Goal: Task Accomplishment & Management: Manage account settings

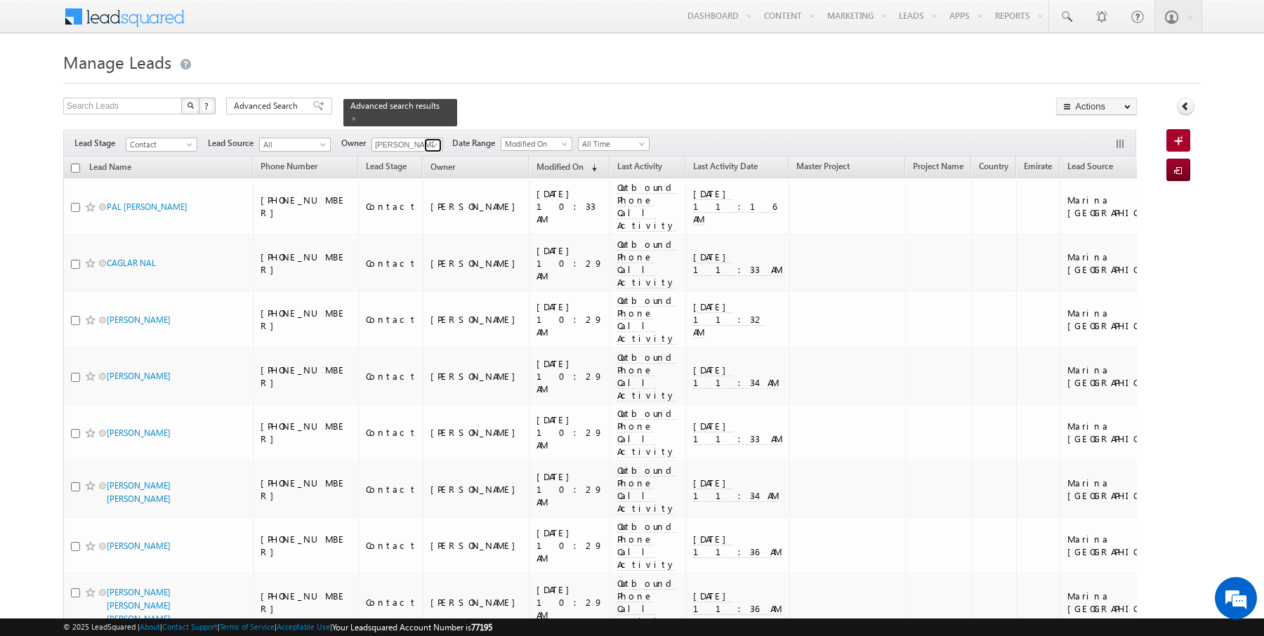
click at [435, 140] on span at bounding box center [434, 145] width 11 height 11
click at [584, 71] on h1 "Manage Leads" at bounding box center [632, 60] width 1138 height 27
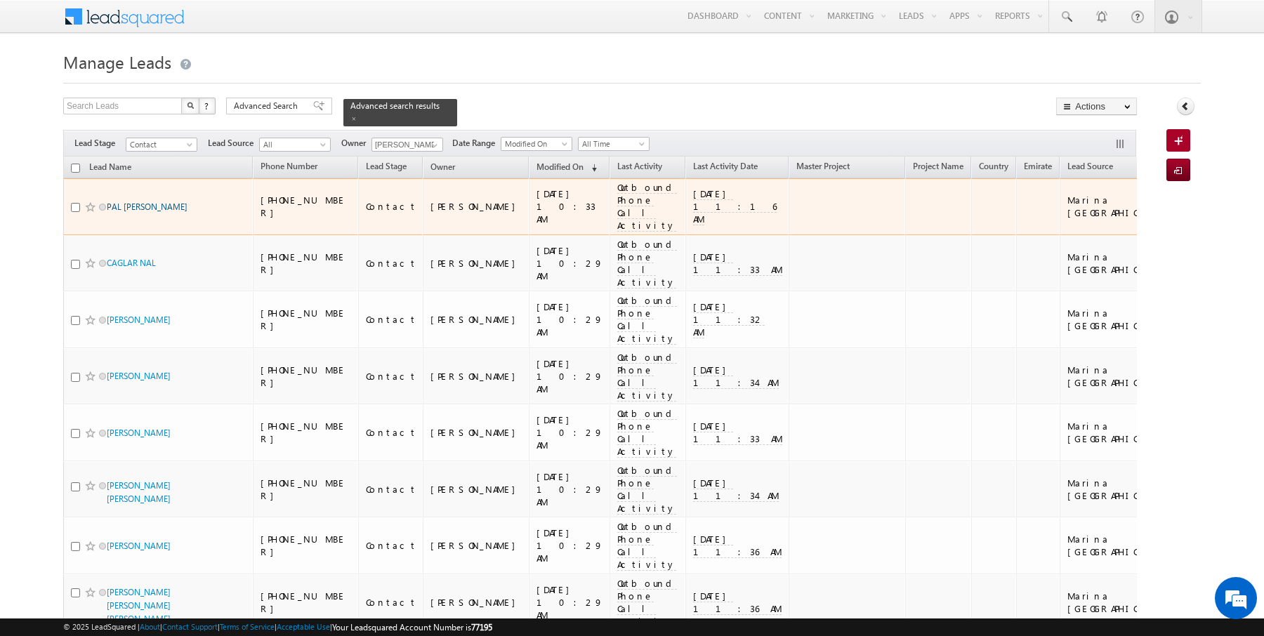
click at [129, 202] on link "PAL PATRIK TARCZA" at bounding box center [147, 207] width 81 height 11
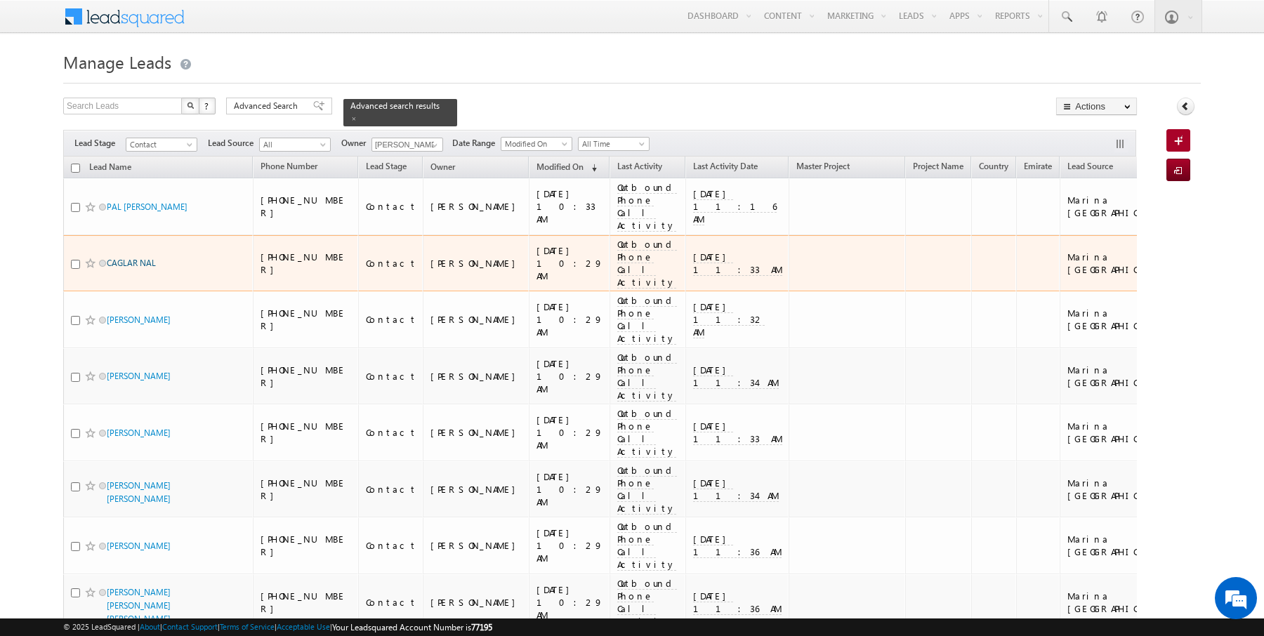
click at [129, 258] on link "CAGLAR NAL" at bounding box center [131, 263] width 49 height 11
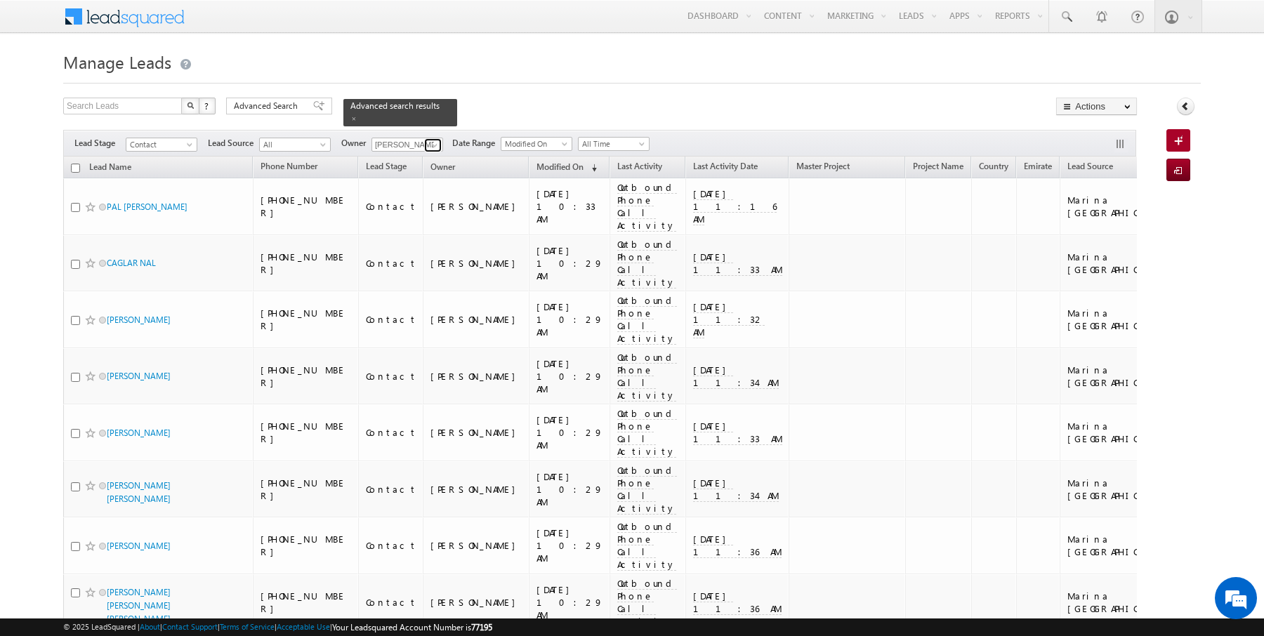
click at [424, 141] on link at bounding box center [433, 145] width 18 height 14
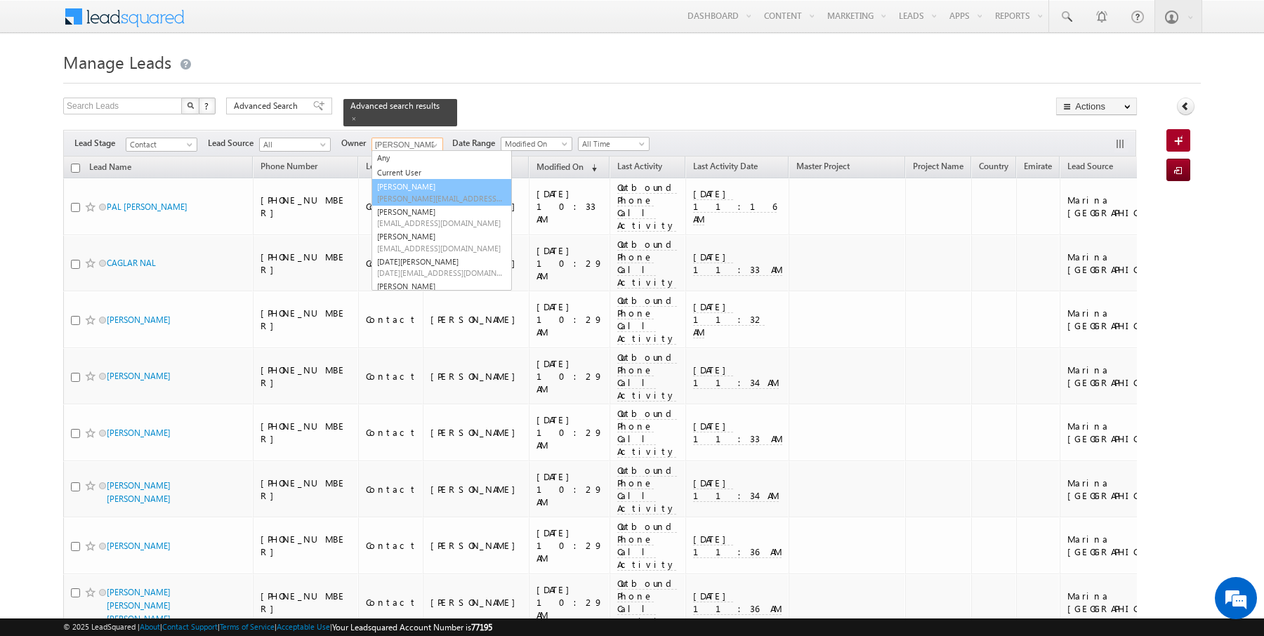
type input "AmanSingh Yadav"
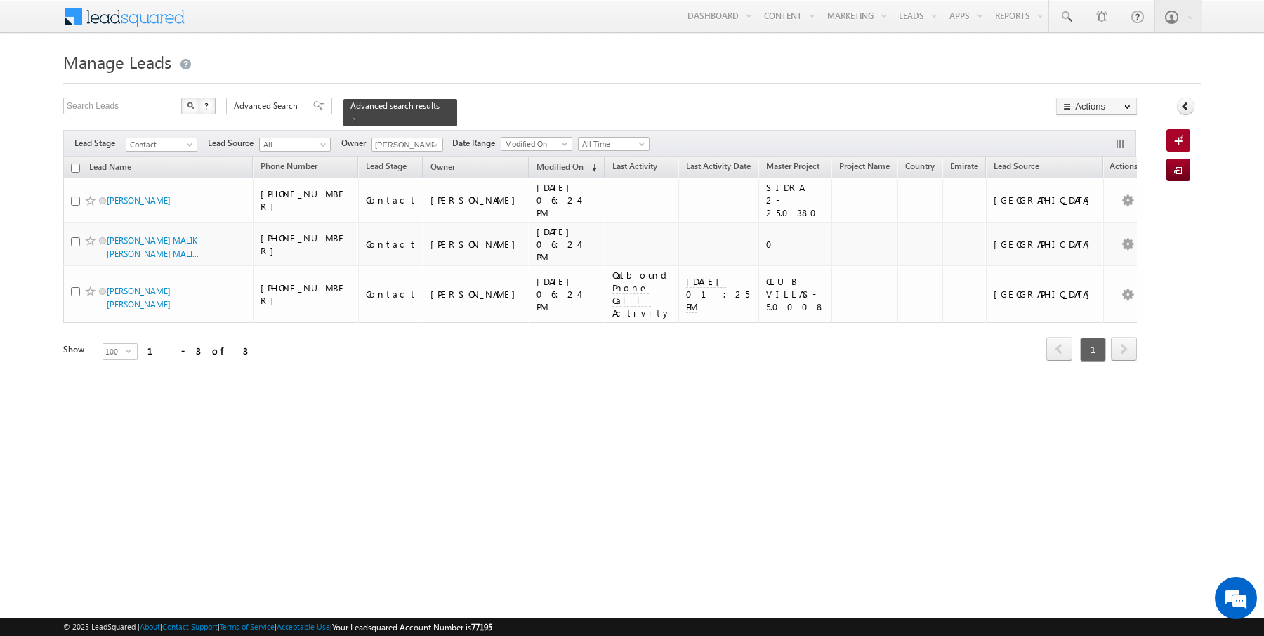
click at [525, 89] on form "Manage Leads Search Leads X ? 3 results found Advanced Search Advanced Search" at bounding box center [632, 223] width 1138 height 353
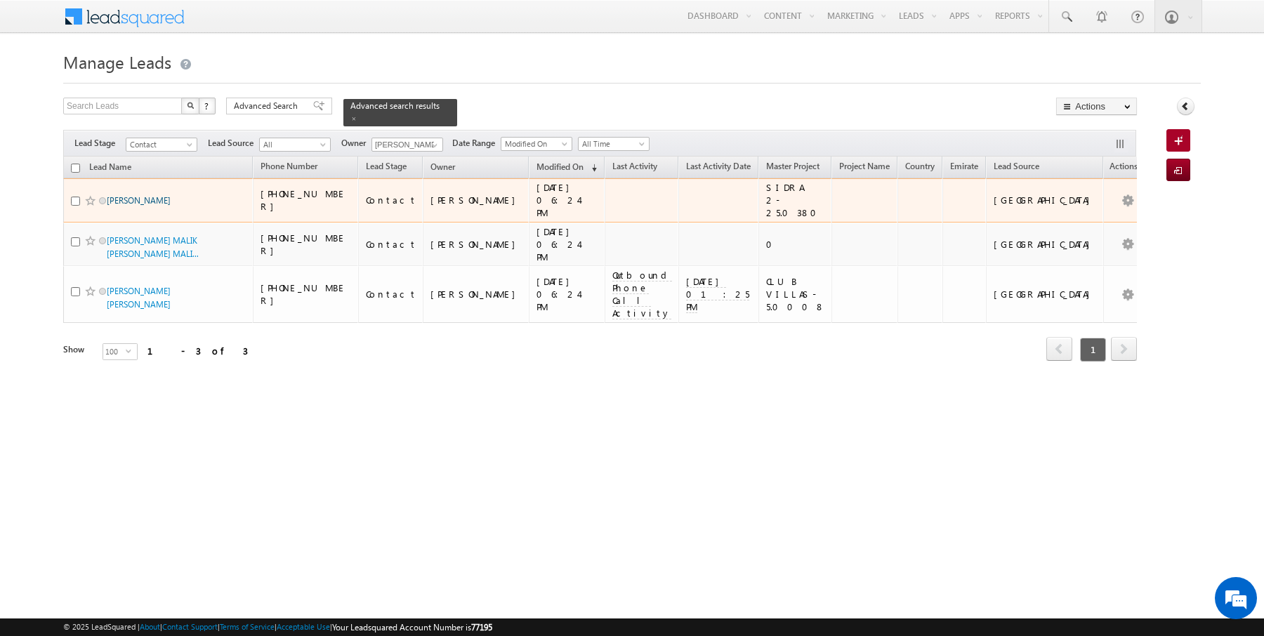
click at [149, 195] on link "AMYN BAHADURALI VIRANI" at bounding box center [139, 200] width 64 height 11
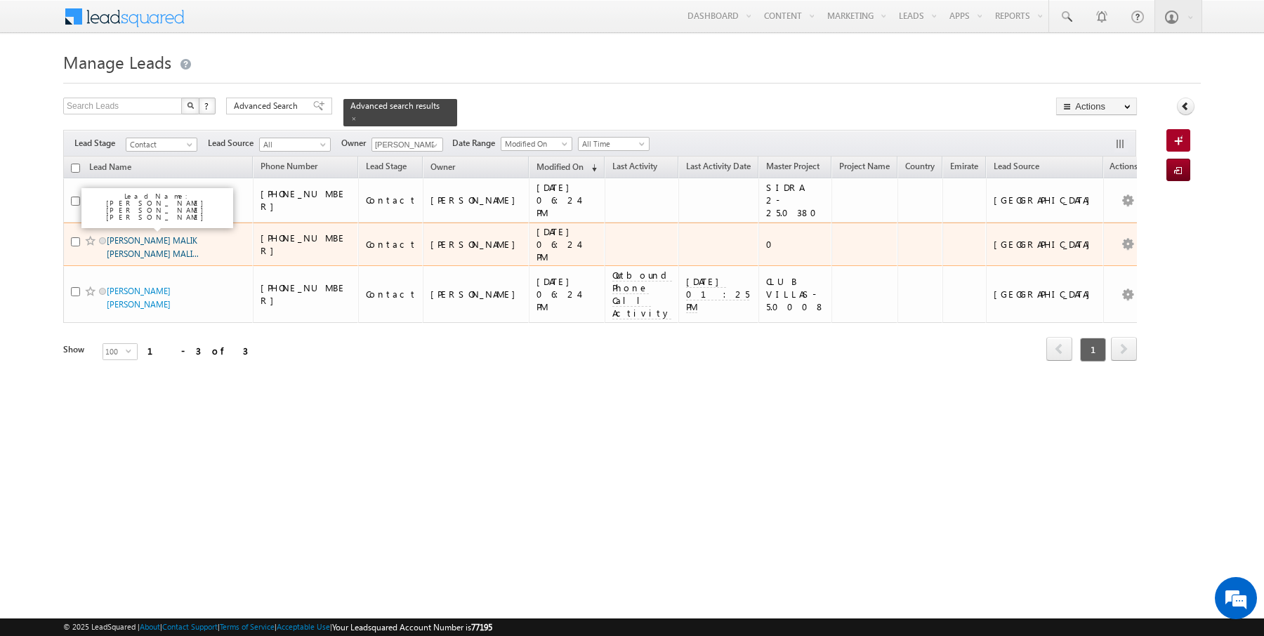
click at [145, 235] on link "AMBER SHAHZAD MALIK FARRUKH SHAHZAD MALI..." at bounding box center [153, 247] width 92 height 24
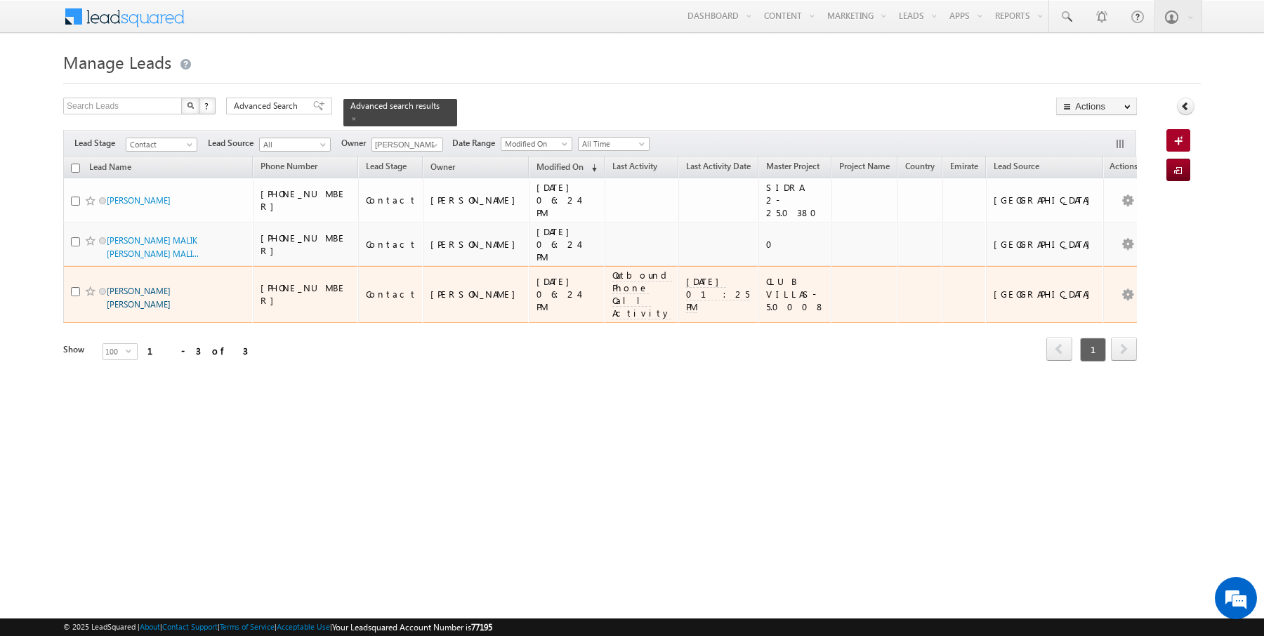
click at [137, 286] on link "AMARDEEP KAMALKISHOR KADAM" at bounding box center [139, 298] width 64 height 24
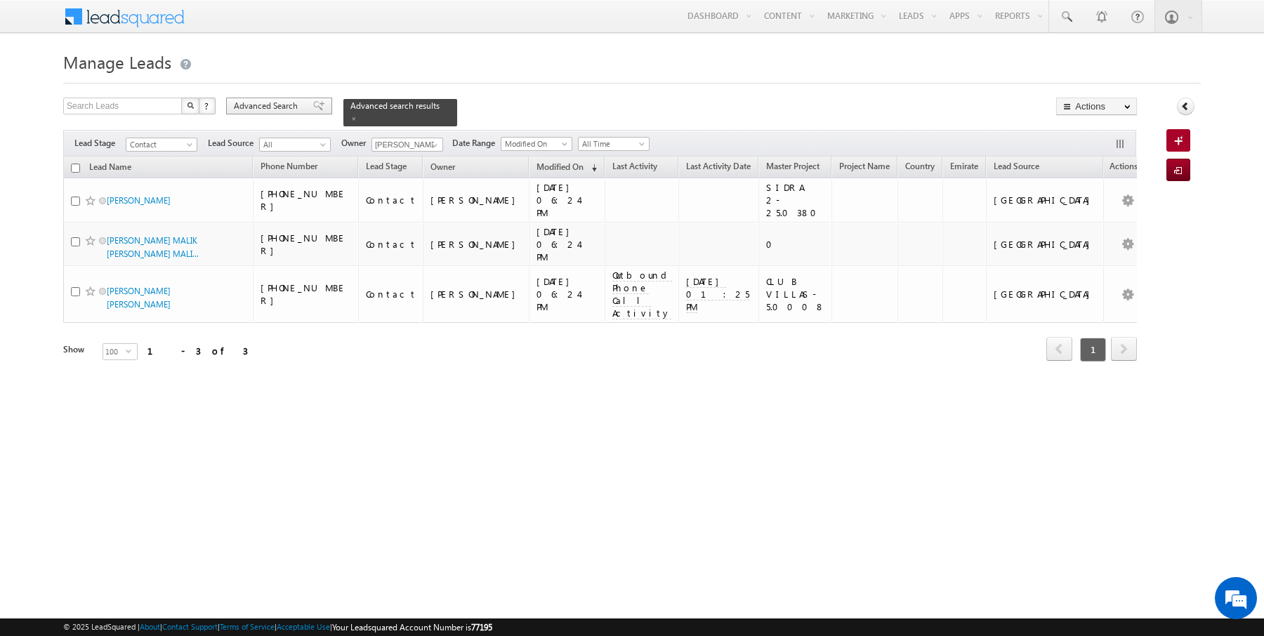
click at [268, 109] on span "Advanced Search" at bounding box center [268, 106] width 68 height 13
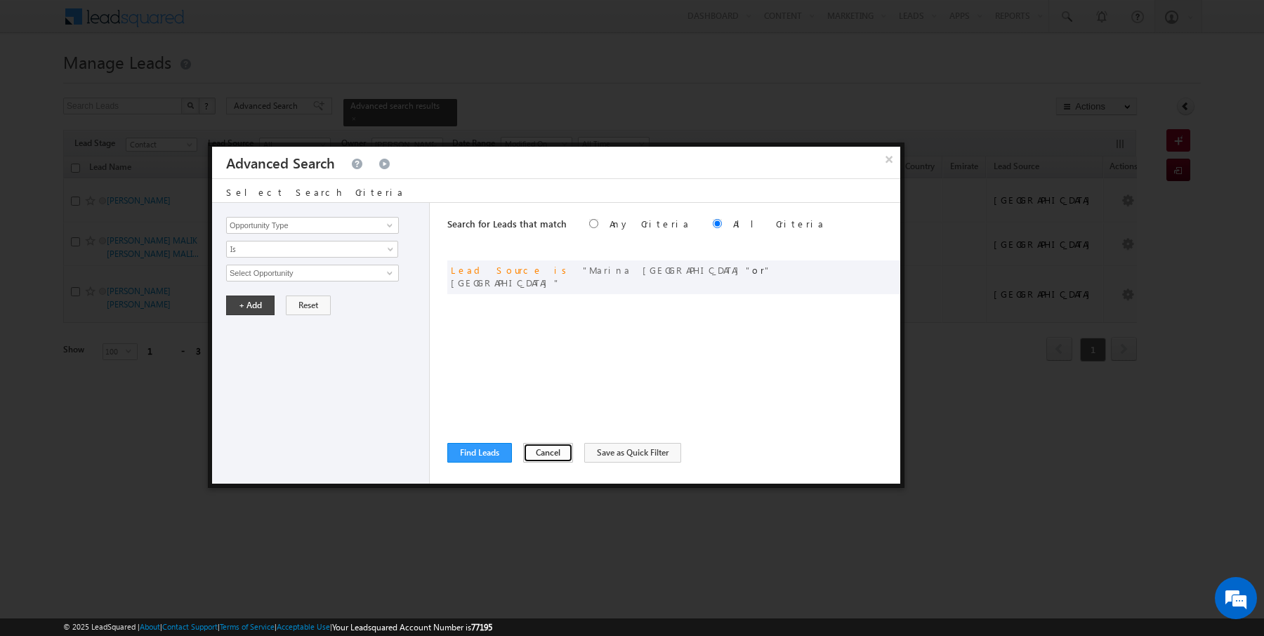
click at [538, 452] on button "Cancel" at bounding box center [548, 453] width 50 height 20
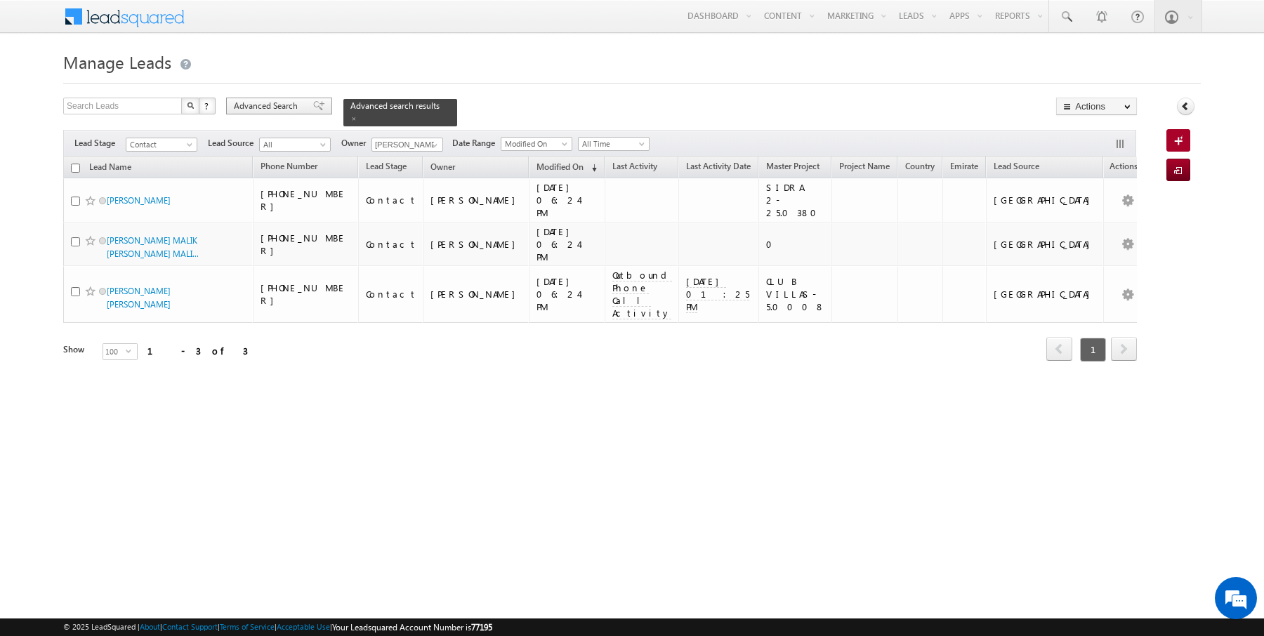
click at [274, 108] on span "Advanced Search" at bounding box center [268, 106] width 68 height 13
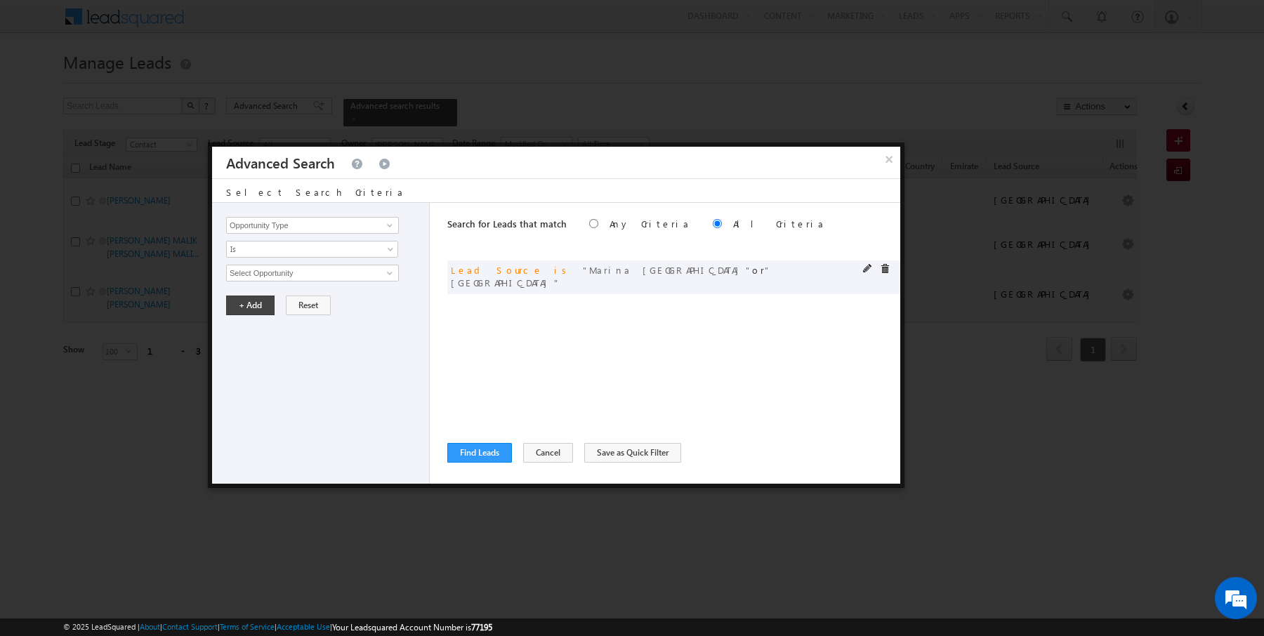
click at [886, 265] on span at bounding box center [885, 269] width 10 height 10
click at [340, 223] on input "Opportunity Type" at bounding box center [312, 225] width 173 height 17
type input "Lead Activity"
click at [544, 444] on button "Cancel" at bounding box center [548, 453] width 50 height 20
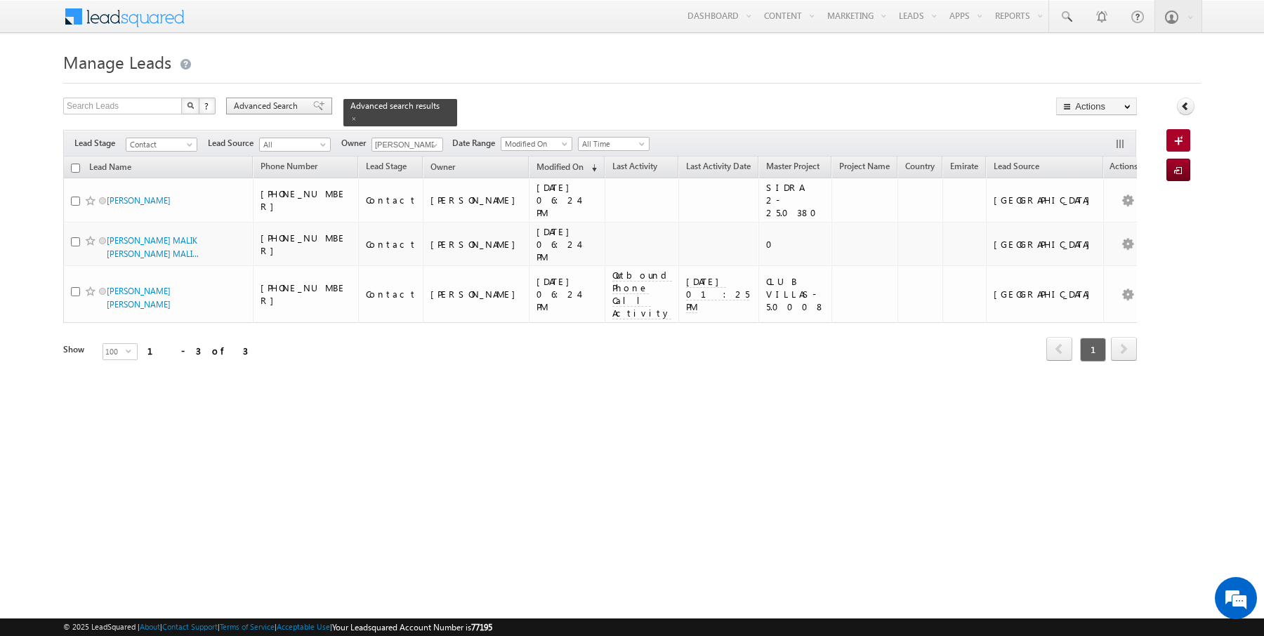
click at [273, 105] on span "Advanced Search" at bounding box center [268, 106] width 68 height 13
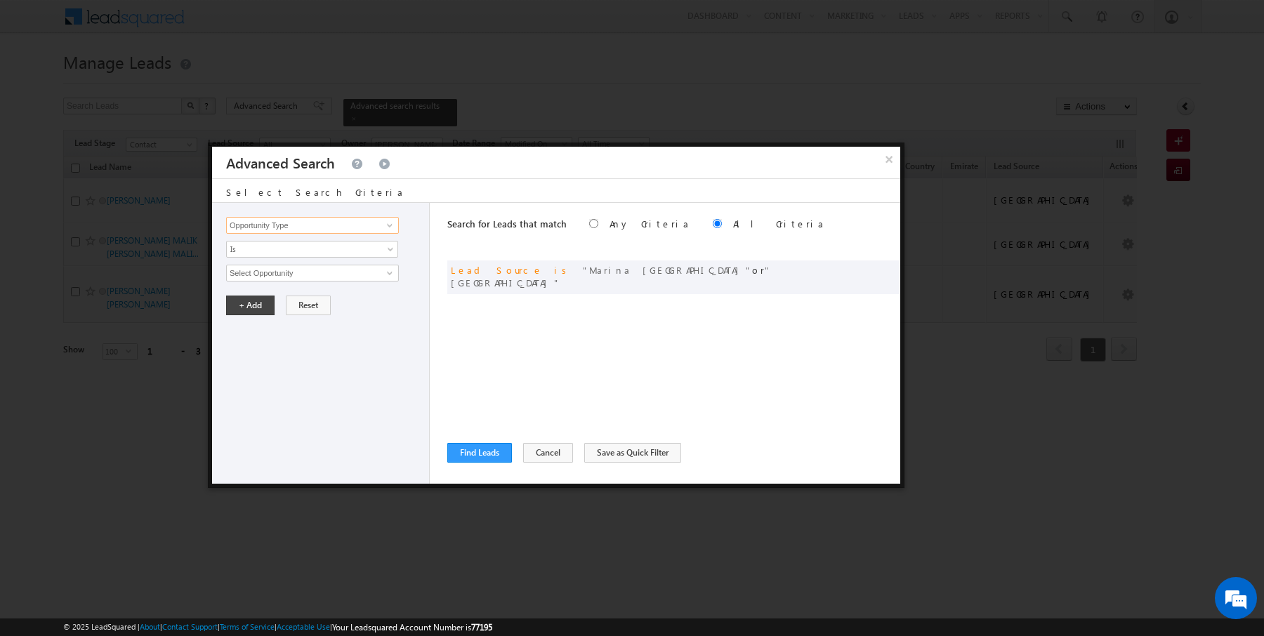
click at [340, 226] on input "Opportunity Type" at bounding box center [312, 225] width 173 height 17
type input "Modified On"
click at [308, 251] on span "Is" at bounding box center [303, 249] width 152 height 13
click at [284, 266] on link "Is" at bounding box center [312, 264] width 171 height 13
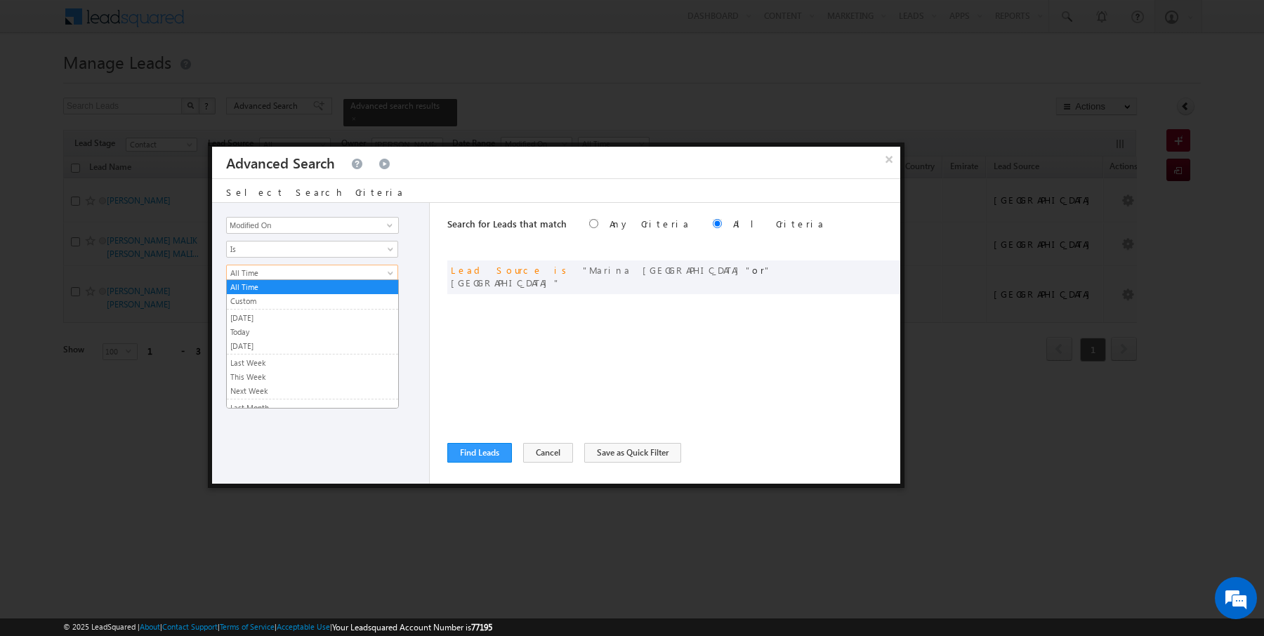
click at [270, 267] on span "All Time" at bounding box center [303, 273] width 152 height 13
click at [262, 298] on link "Custom" at bounding box center [312, 301] width 171 height 13
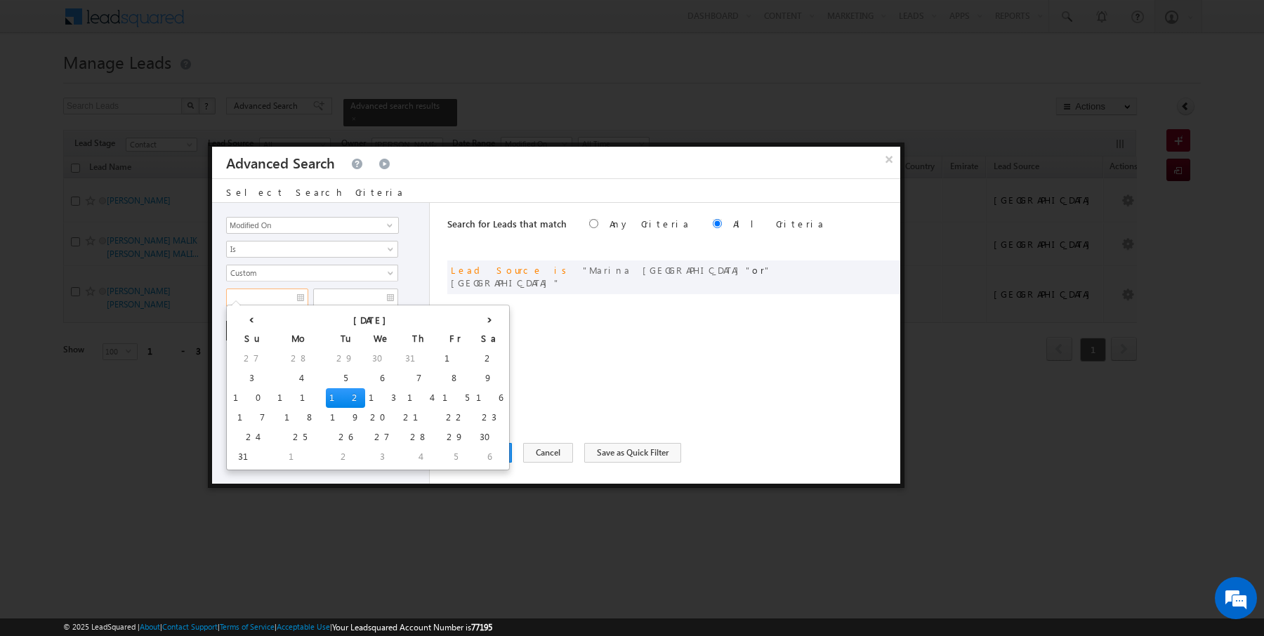
click at [275, 298] on input "text" at bounding box center [267, 298] width 82 height 18
click at [275, 249] on span "Is" at bounding box center [303, 249] width 152 height 13
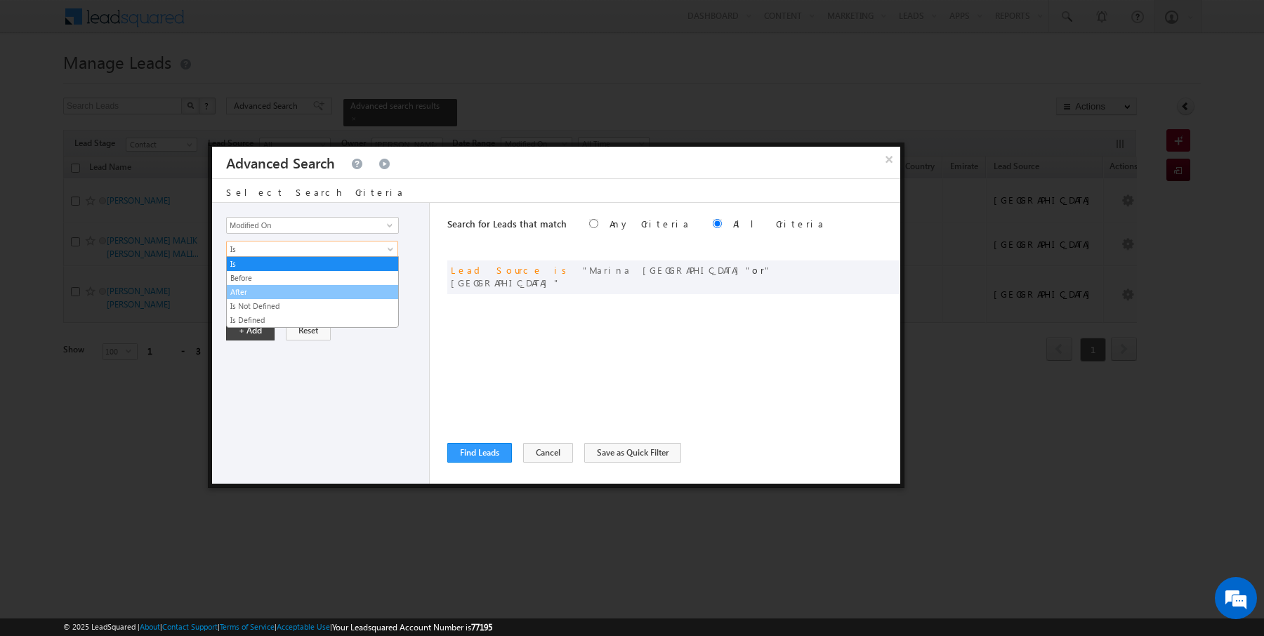
click at [249, 292] on link "After" at bounding box center [312, 292] width 171 height 13
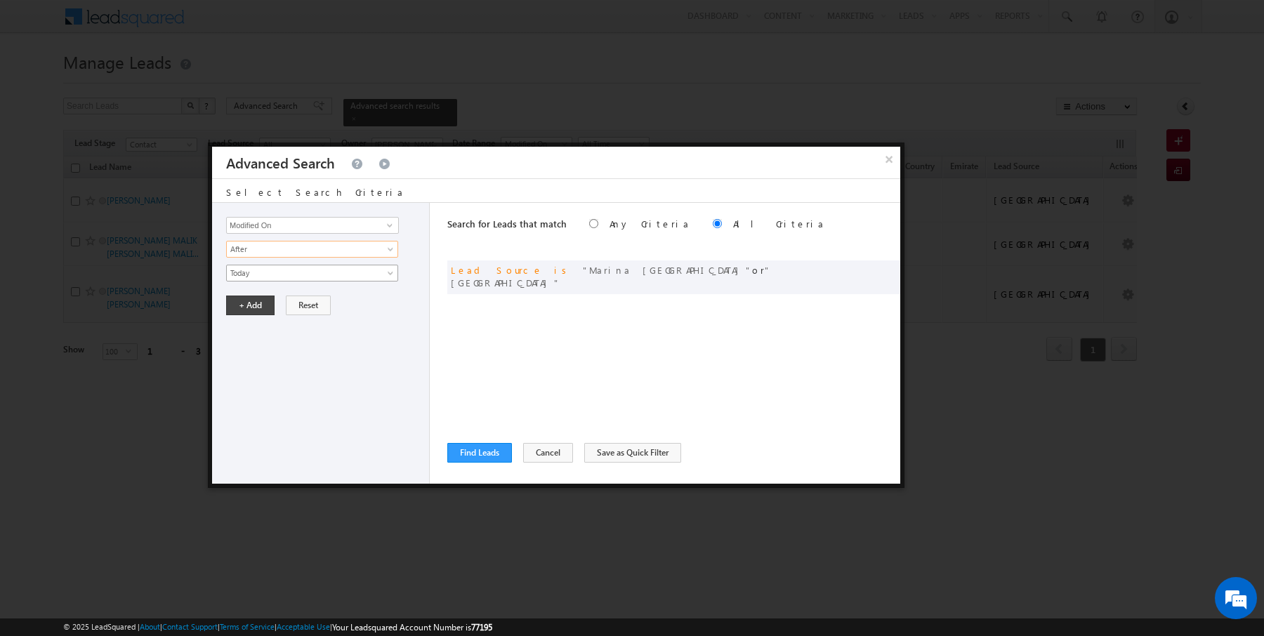
click at [273, 275] on span "Today" at bounding box center [303, 273] width 152 height 13
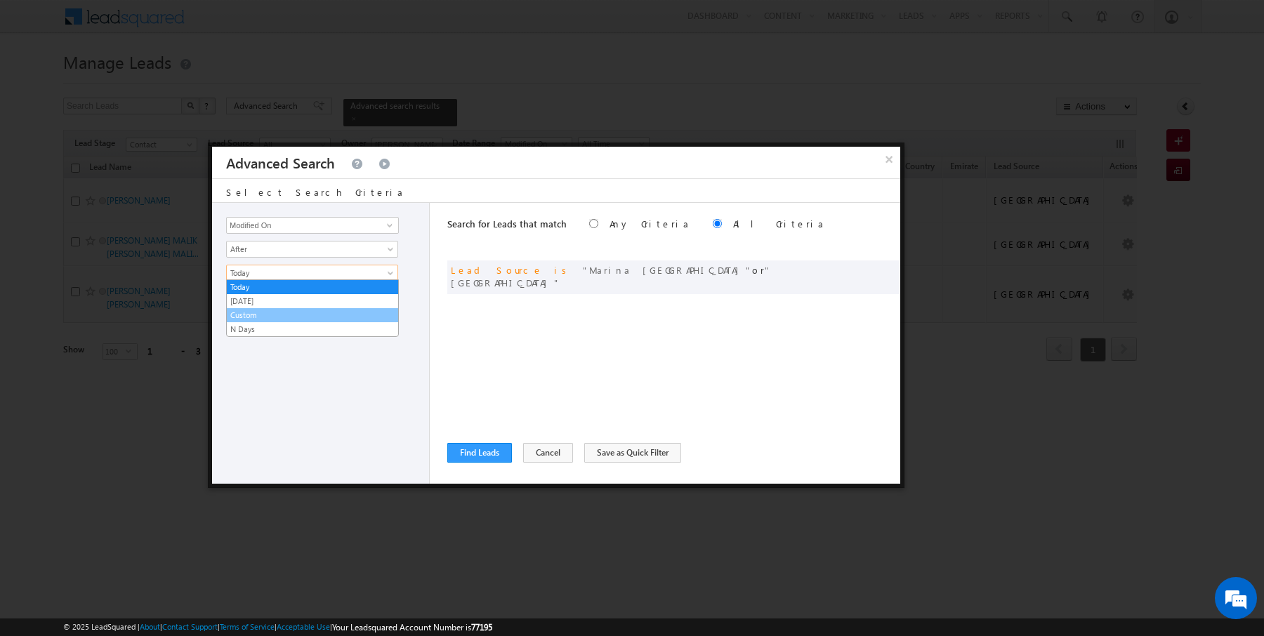
click at [256, 316] on link "Custom" at bounding box center [312, 315] width 171 height 13
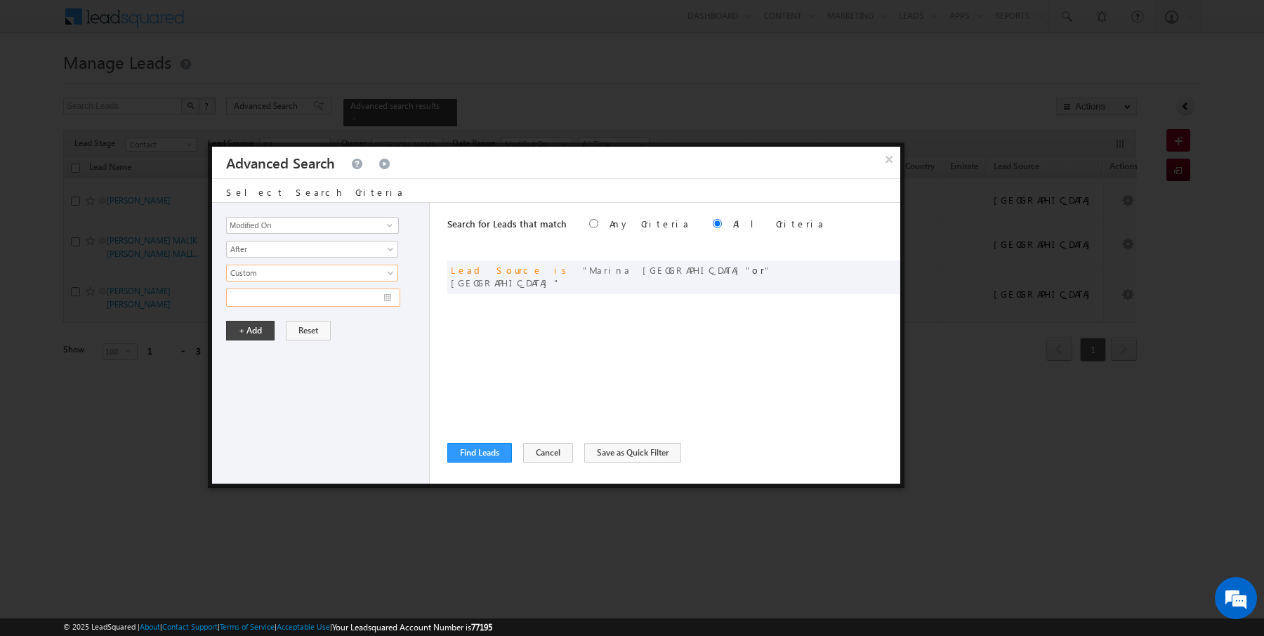
click at [261, 291] on input "text" at bounding box center [313, 298] width 174 height 18
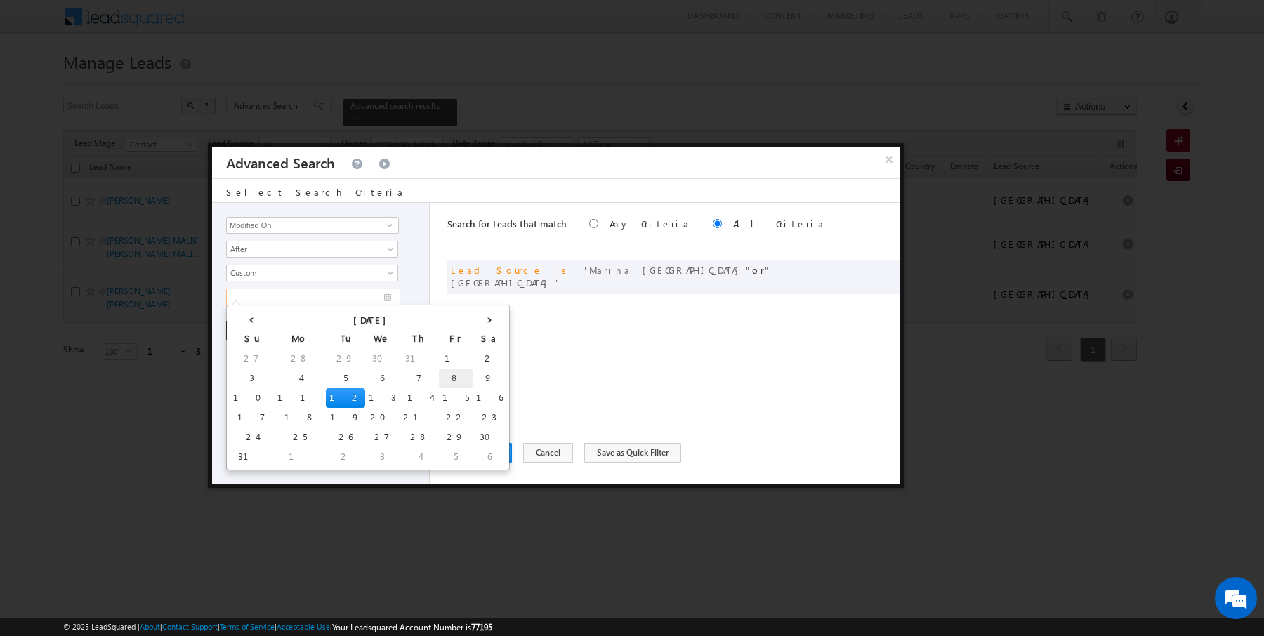
click at [439, 378] on td "8" at bounding box center [456, 379] width 34 height 20
type input "08/08/2025"
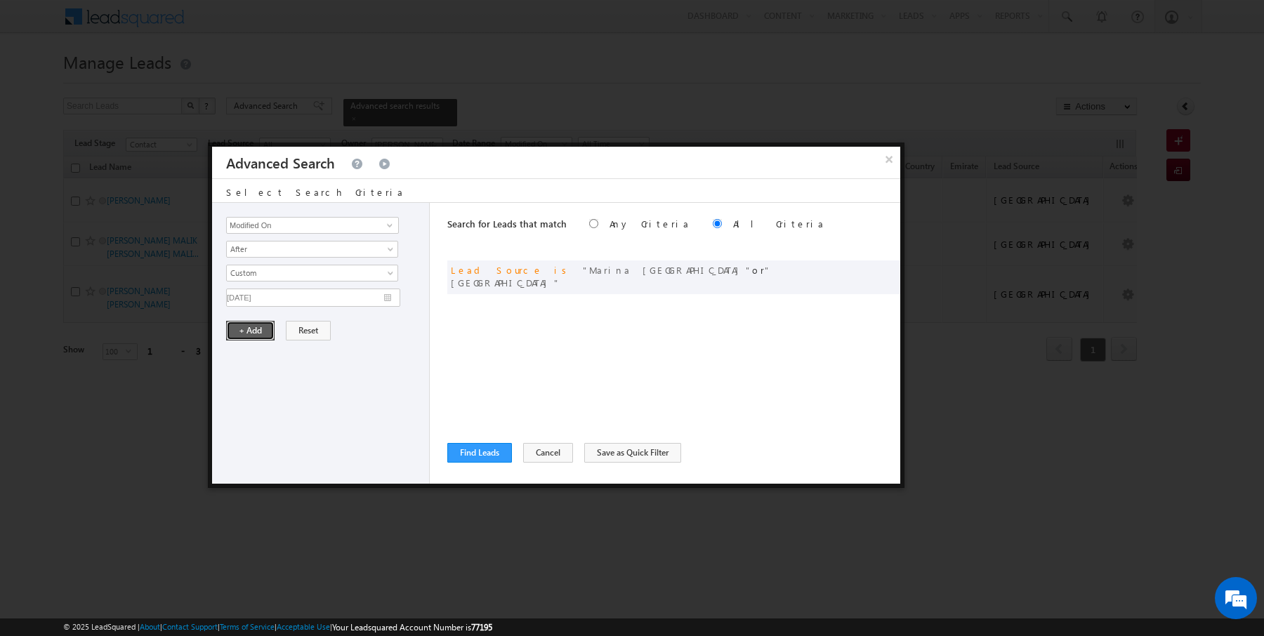
click at [249, 327] on button "+ Add" at bounding box center [250, 331] width 48 height 20
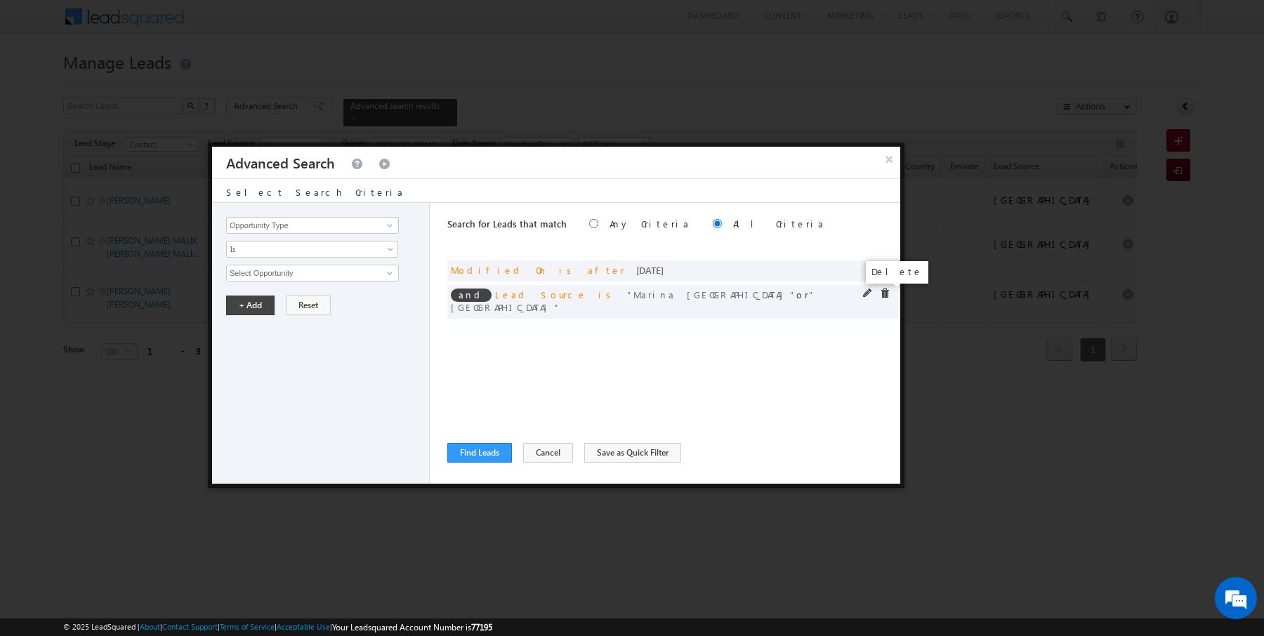
click at [886, 289] on span at bounding box center [885, 294] width 10 height 10
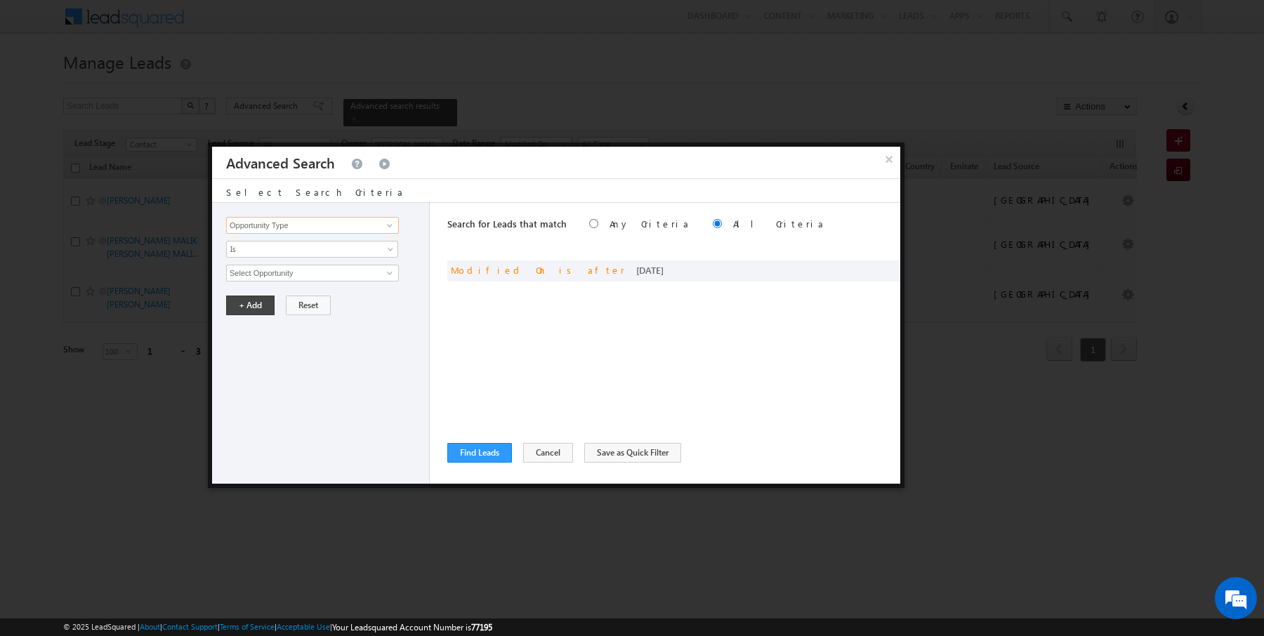
click at [350, 221] on input "Opportunity Type" at bounding box center [312, 225] width 173 height 17
type input "Lead Activity"
click at [331, 251] on span "Is" at bounding box center [303, 249] width 152 height 13
click at [265, 275] on link "Is Not" at bounding box center [312, 278] width 171 height 13
click at [323, 273] on input "Select Activity" at bounding box center [312, 273] width 173 height 17
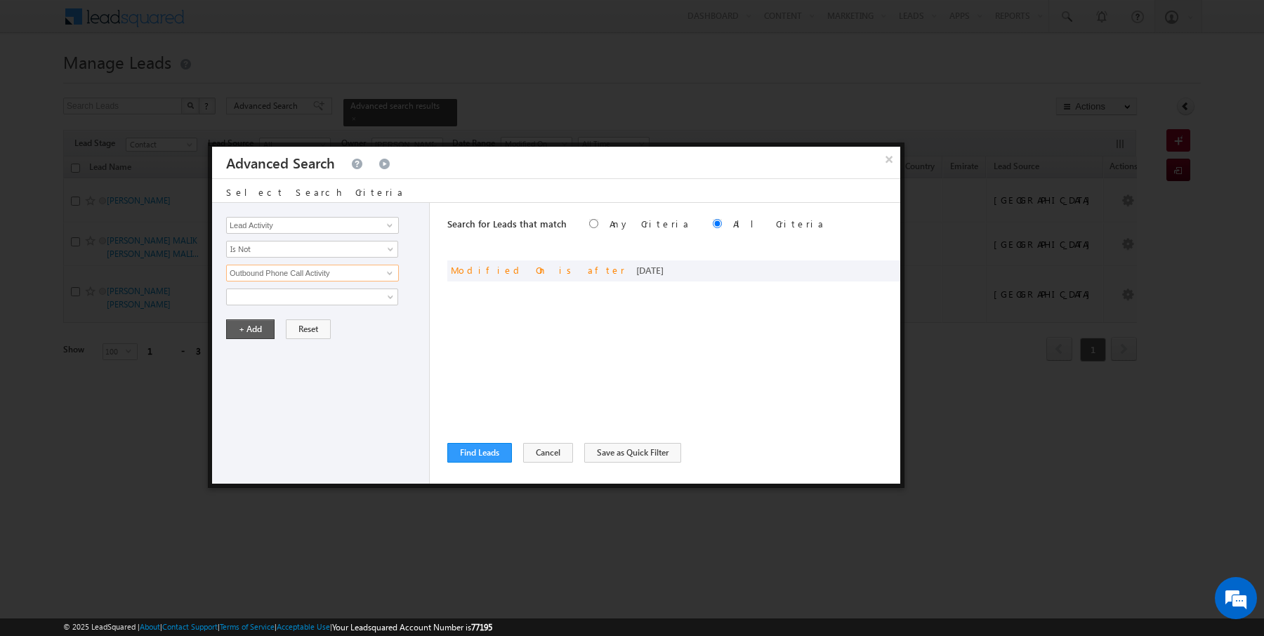
type input "Outbound Phone Call Activity"
click at [244, 332] on button "+ Add" at bounding box center [250, 330] width 48 height 20
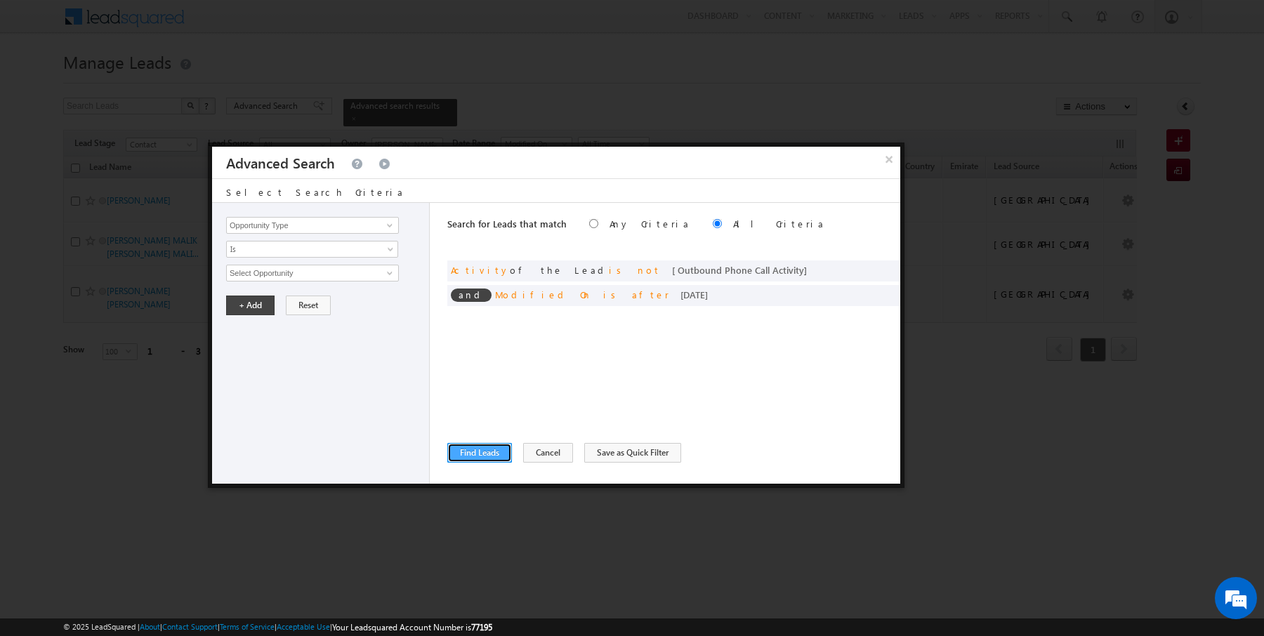
click at [478, 448] on button "Find Leads" at bounding box center [479, 453] width 65 height 20
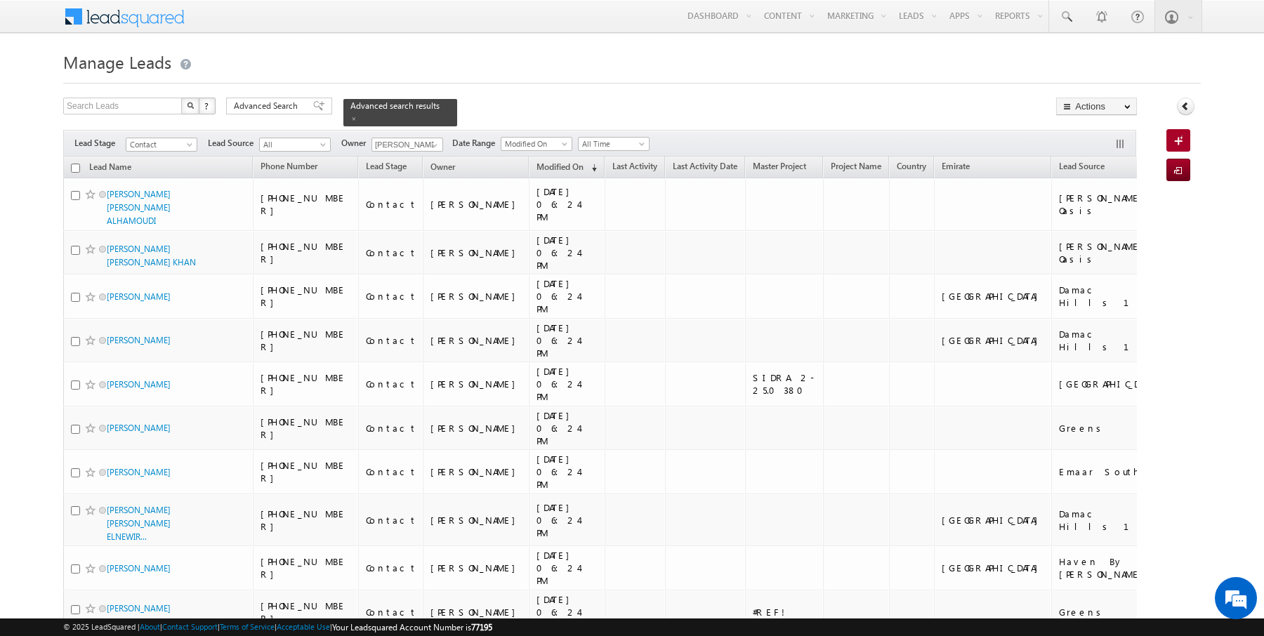
click at [75, 166] on input "checkbox" at bounding box center [75, 168] width 9 height 9
checkbox input "true"
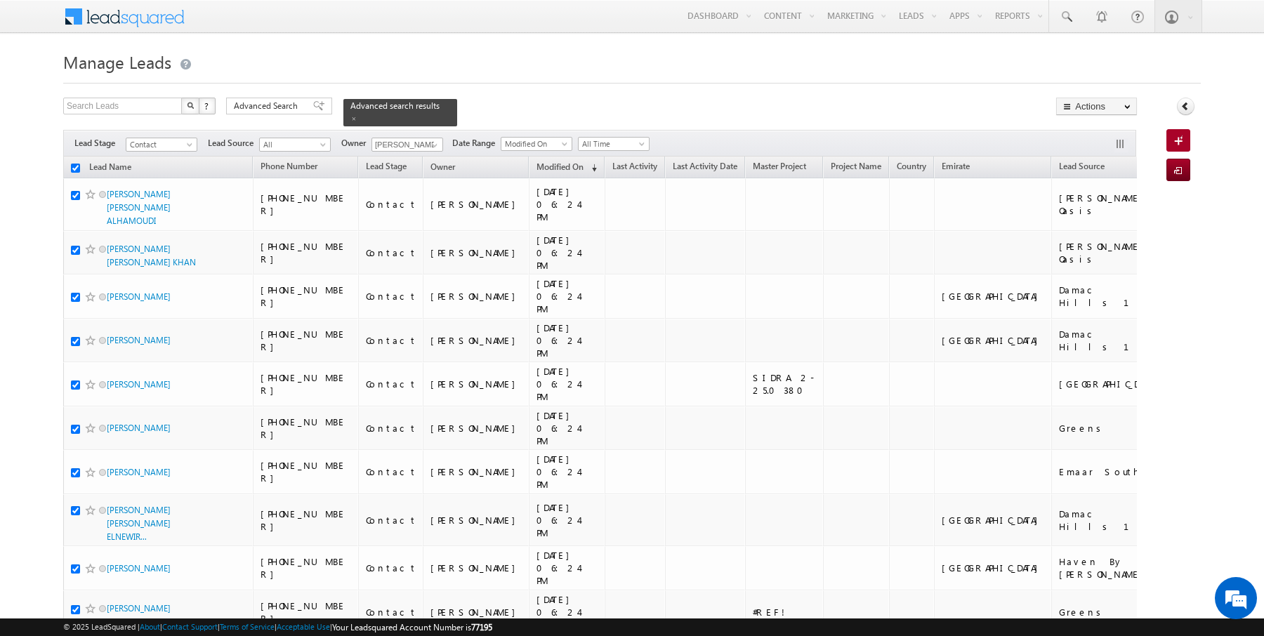
checkbox input "true"
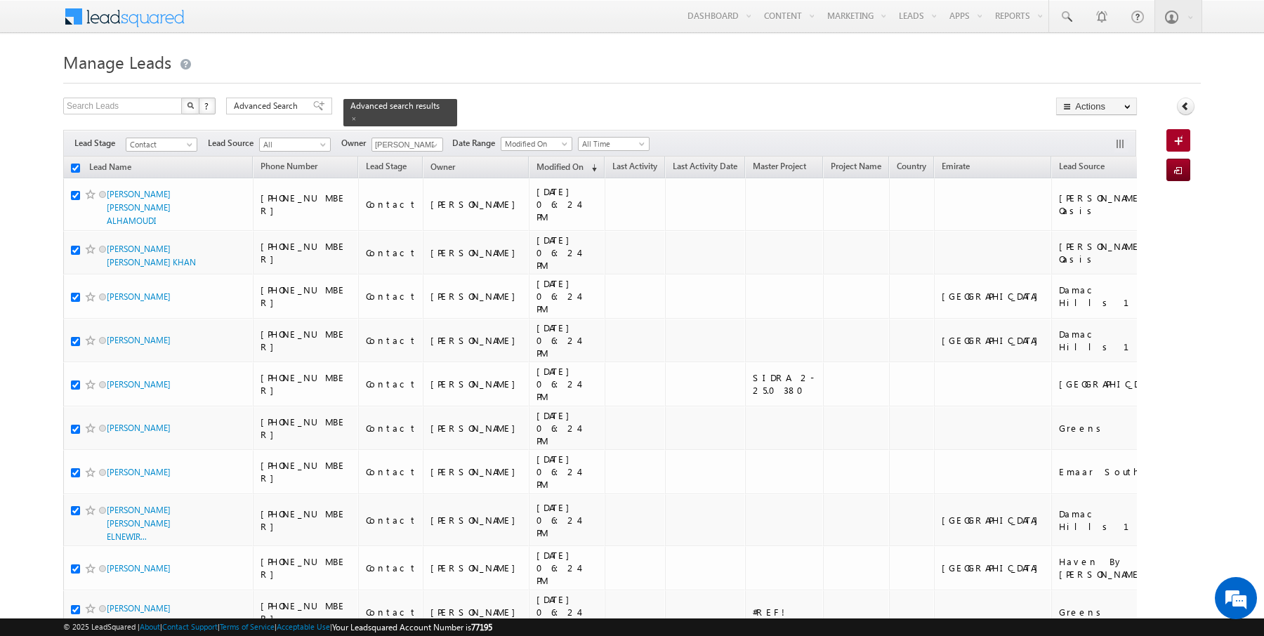
checkbox input "true"
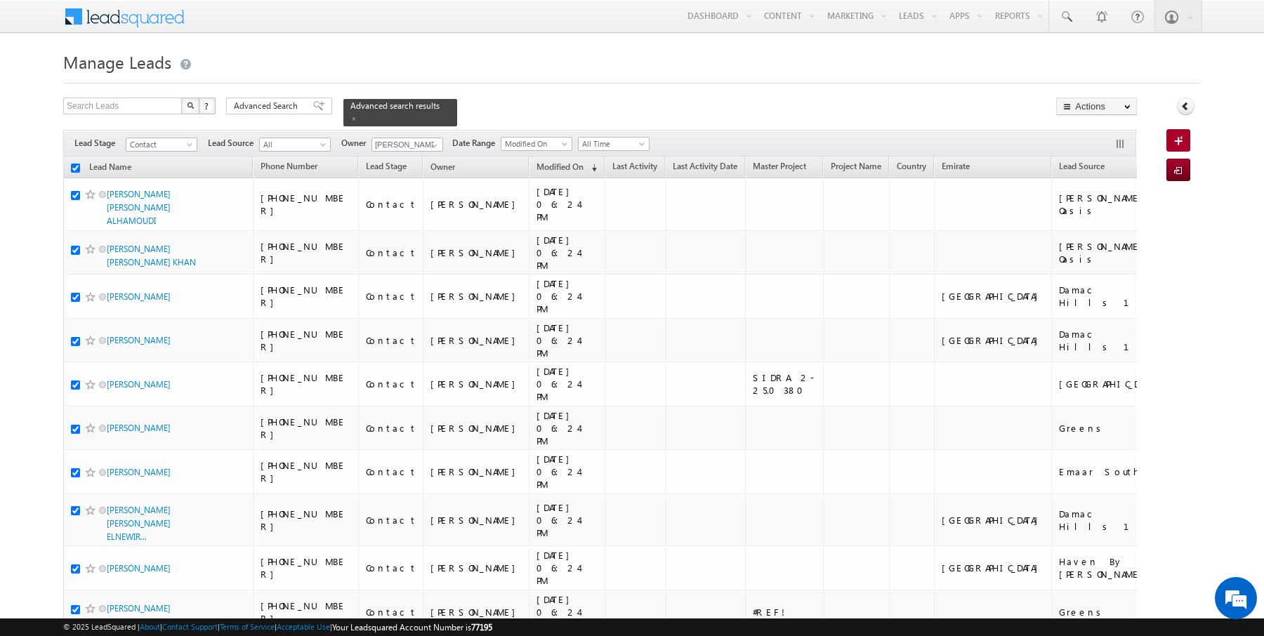
checkbox input "true"
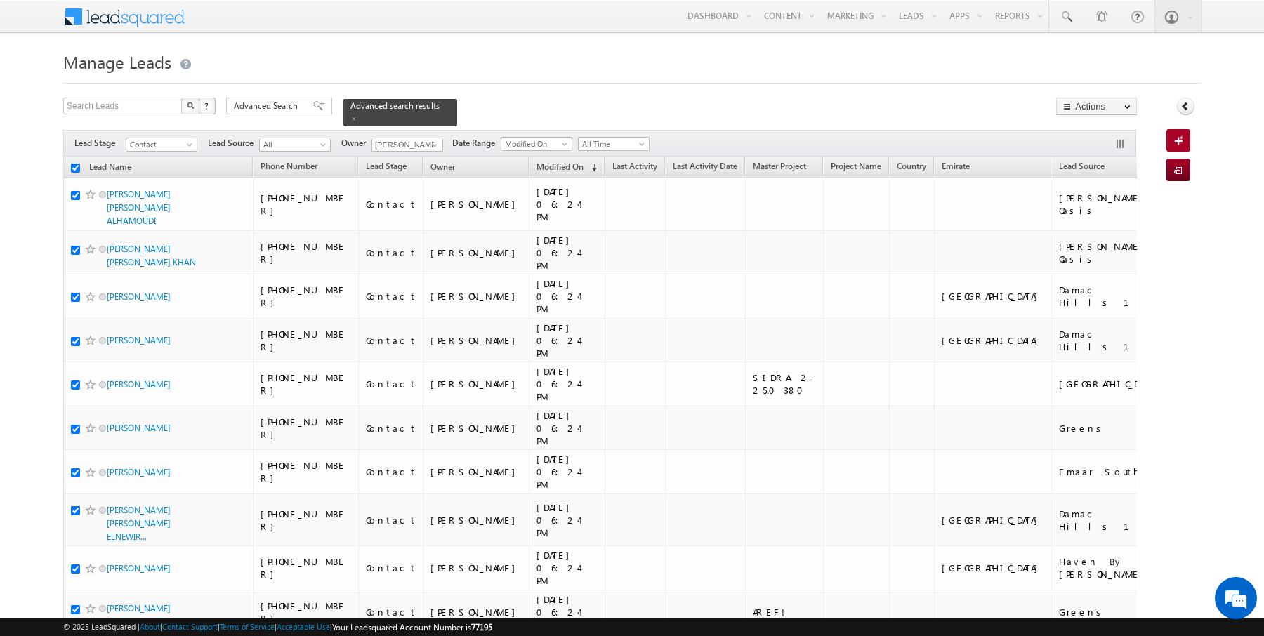
checkbox input "true"
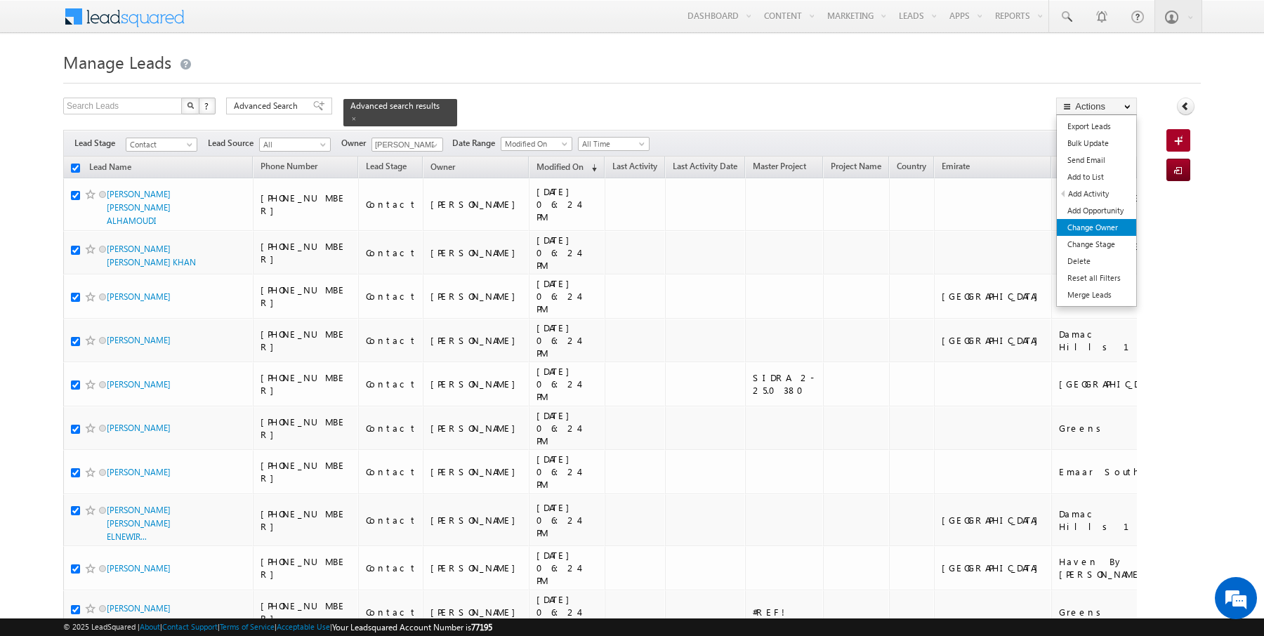
click at [1090, 225] on link "Change Owner" at bounding box center [1096, 227] width 79 height 17
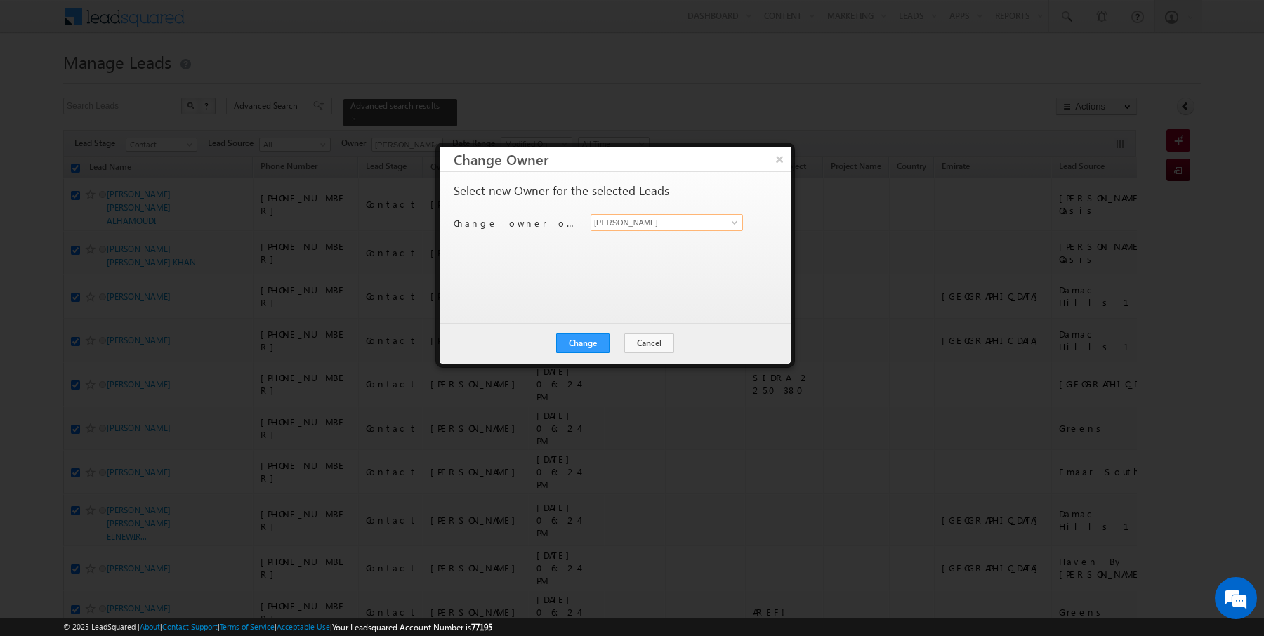
click at [652, 221] on input "[PERSON_NAME]" at bounding box center [667, 222] width 152 height 17
type input "AmanSingh Yadav"
click at [586, 348] on button "Change" at bounding box center [582, 344] width 53 height 20
click at [614, 339] on button "Close" at bounding box center [617, 344] width 45 height 20
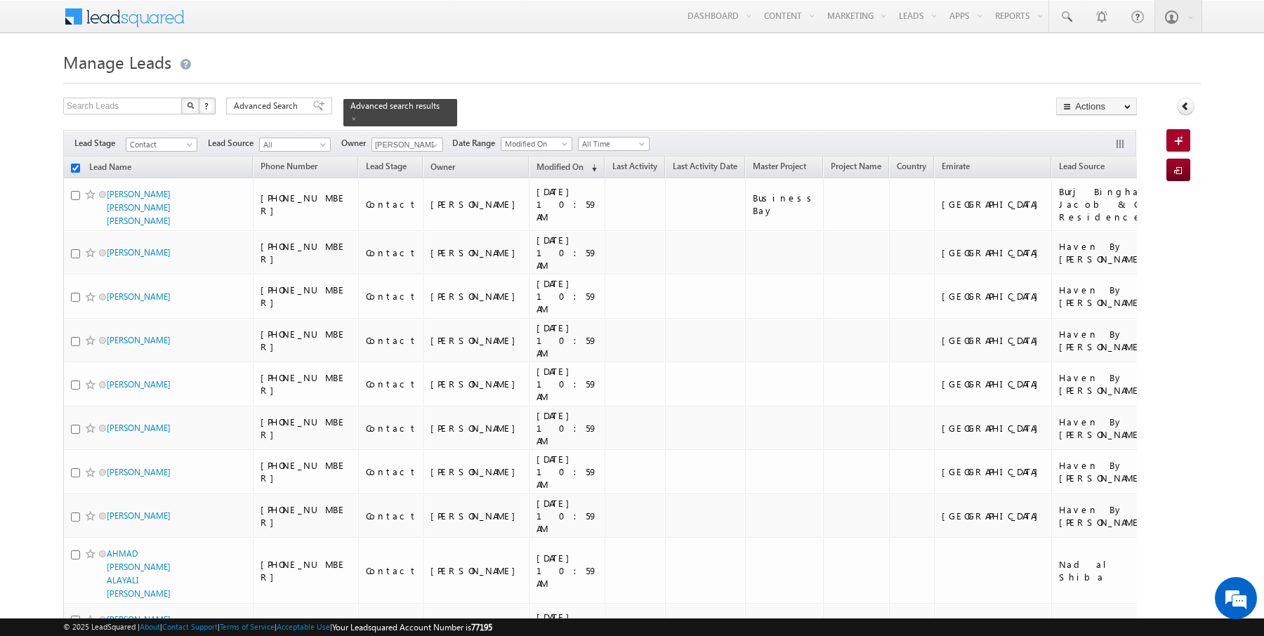
checkbox input "false"
click at [437, 141] on link at bounding box center [433, 145] width 18 height 14
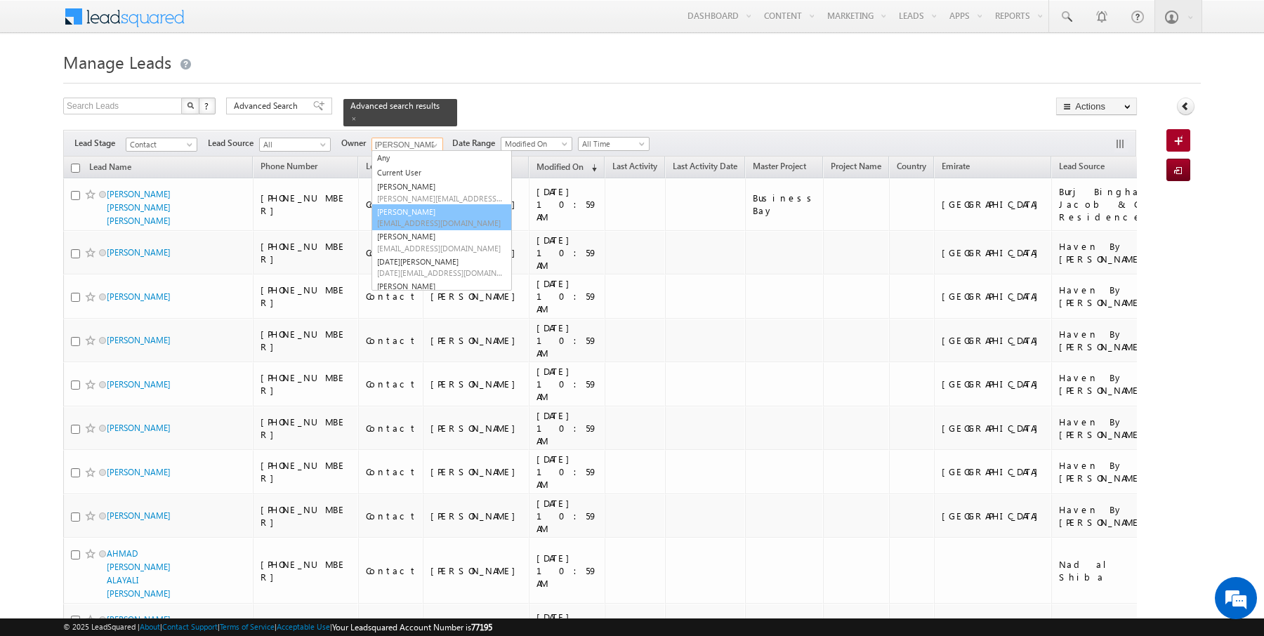
type input "Anuj Upadhyay"
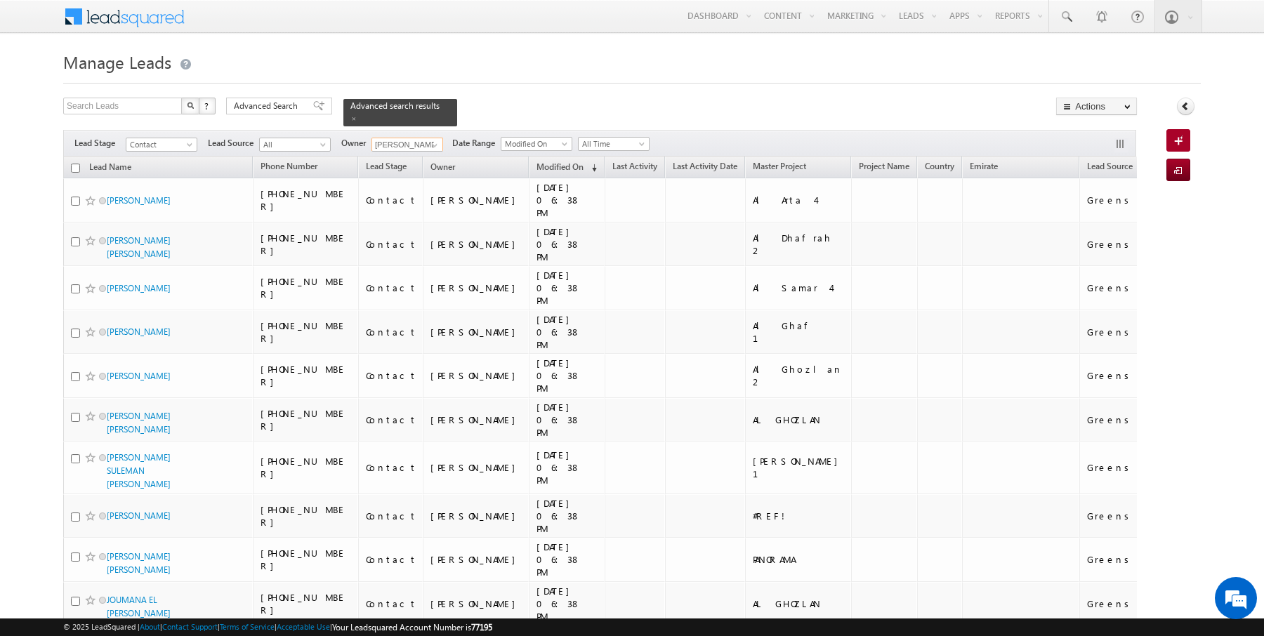
click at [75, 165] on input "checkbox" at bounding box center [75, 168] width 9 height 9
checkbox input "true"
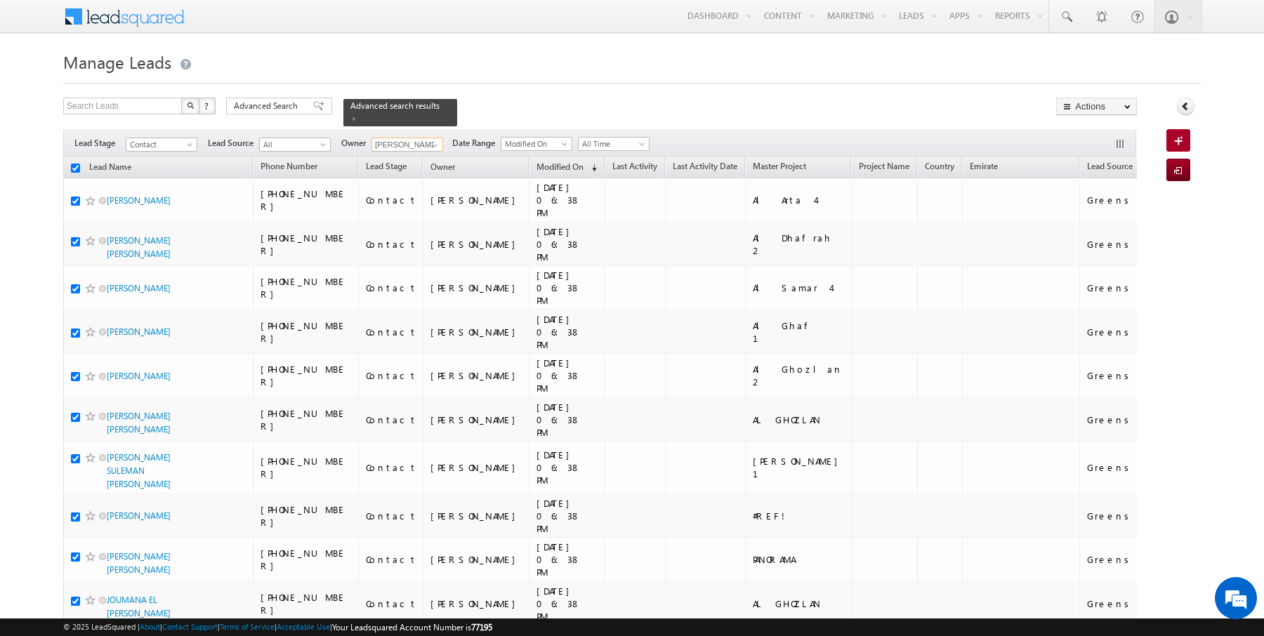
checkbox input "true"
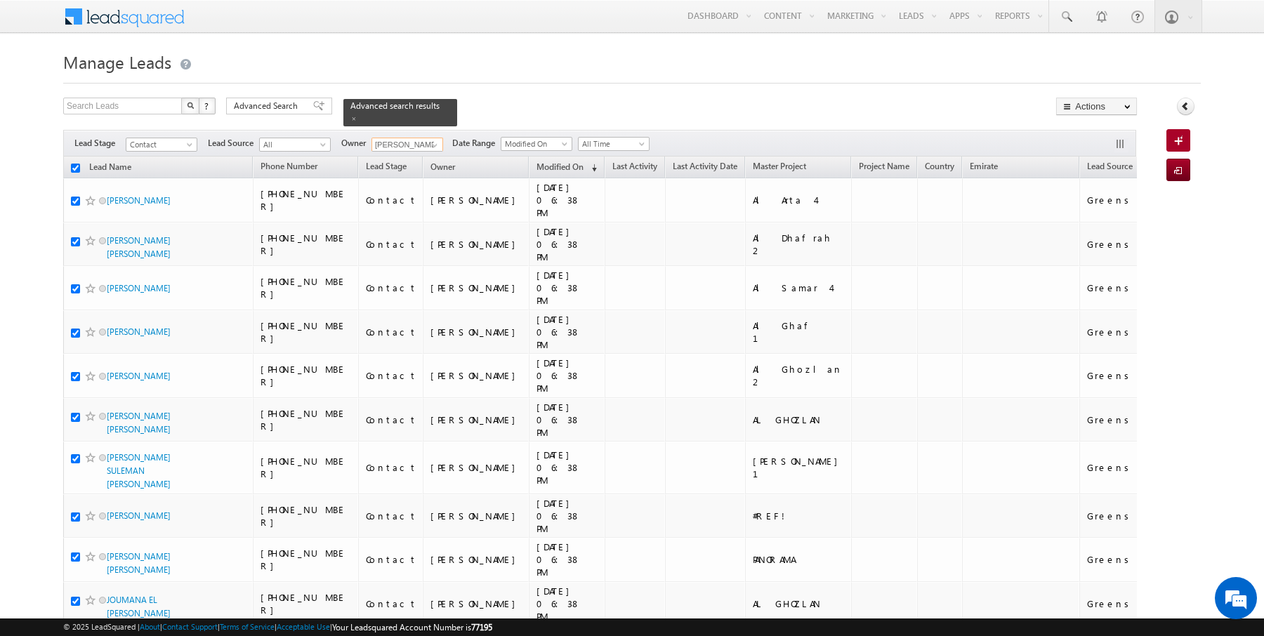
checkbox input "true"
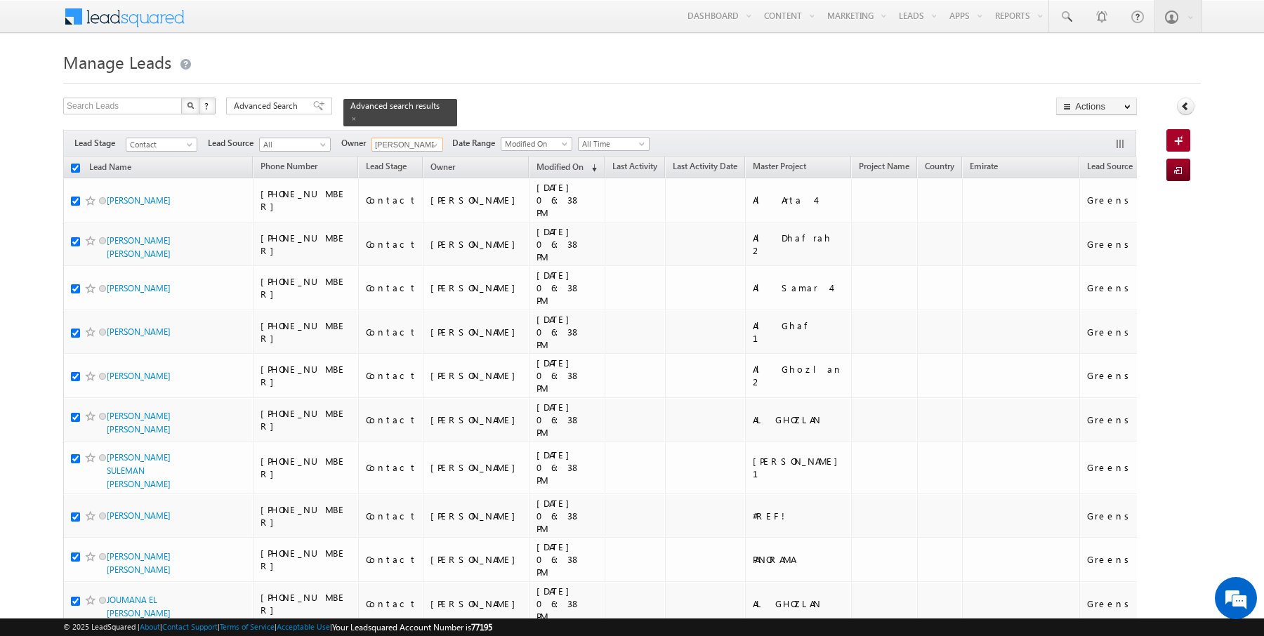
checkbox input "true"
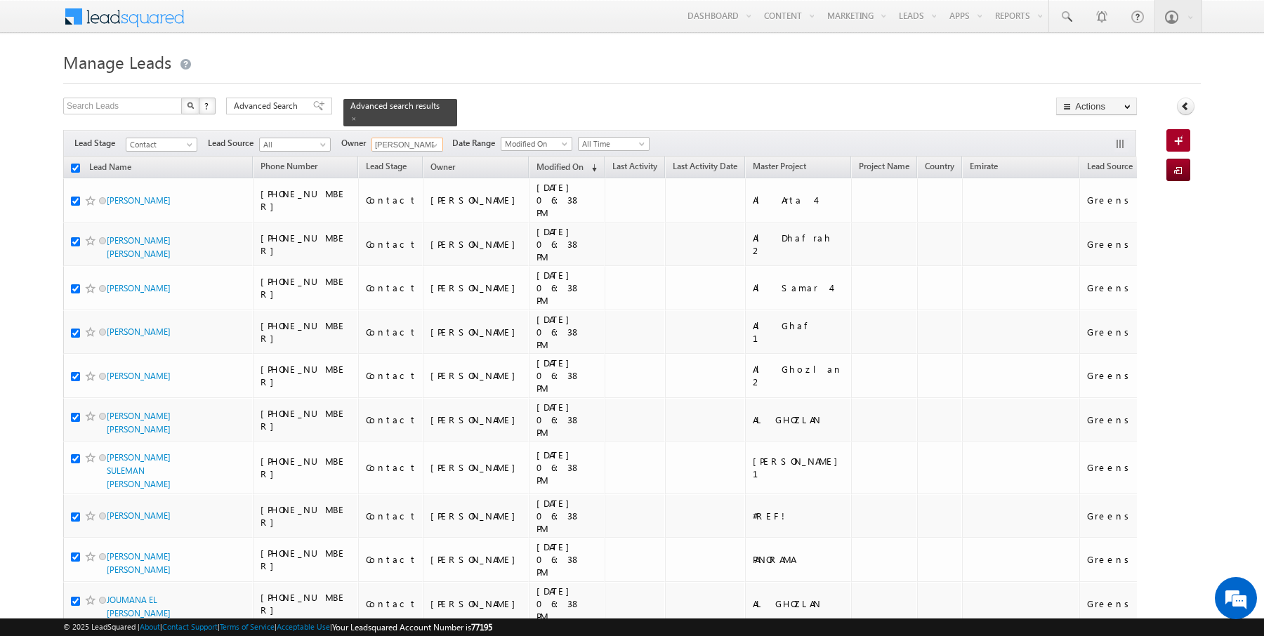
checkbox input "true"
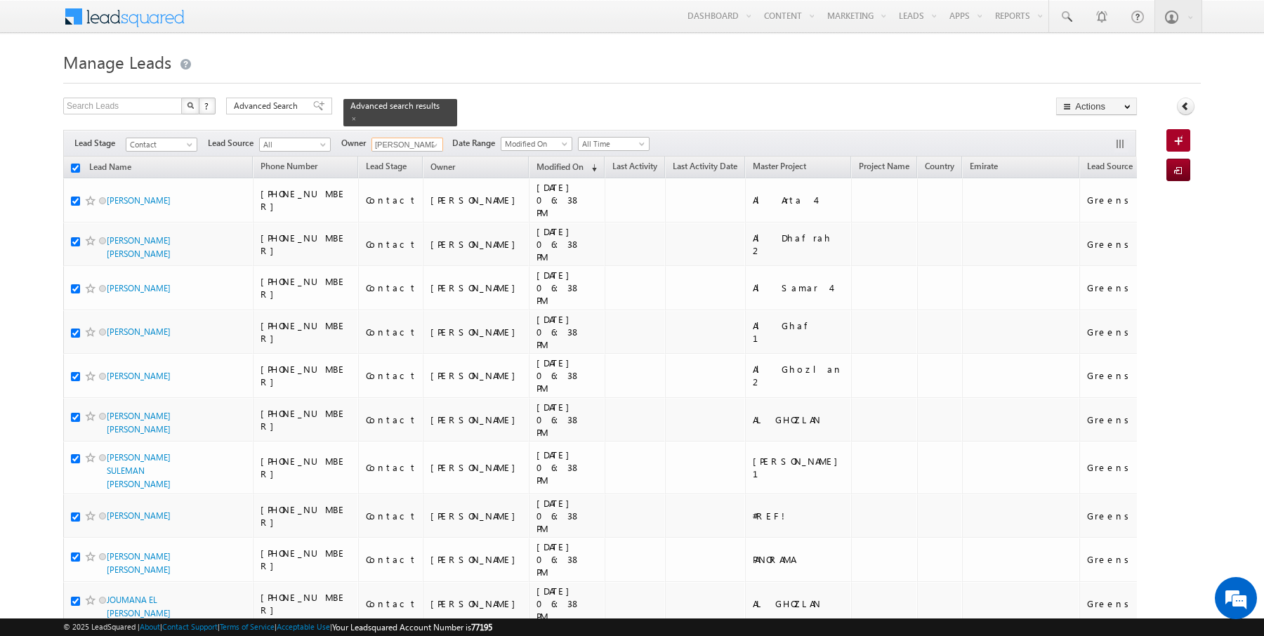
checkbox input "true"
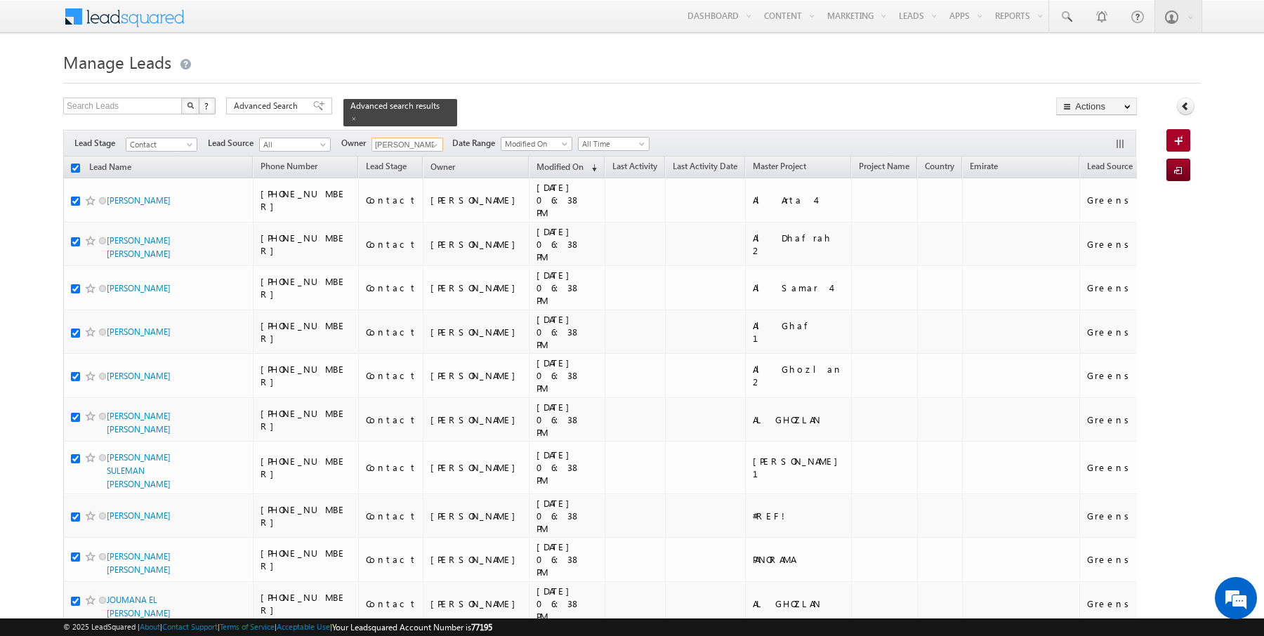
checkbox input "true"
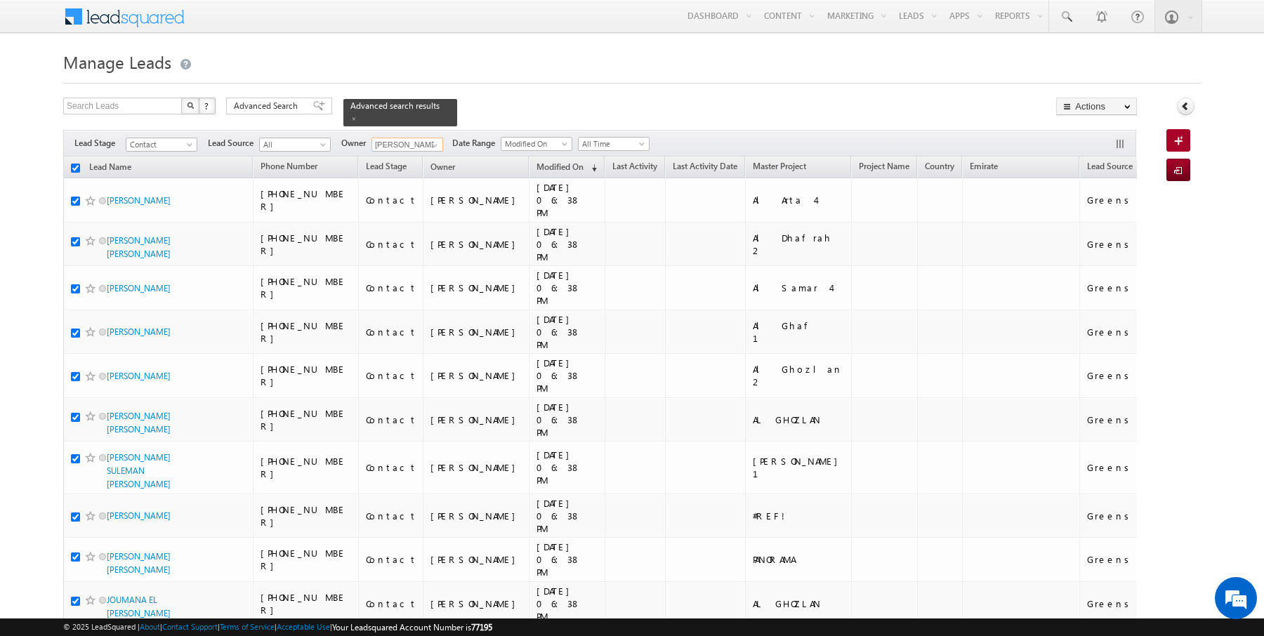
checkbox input "true"
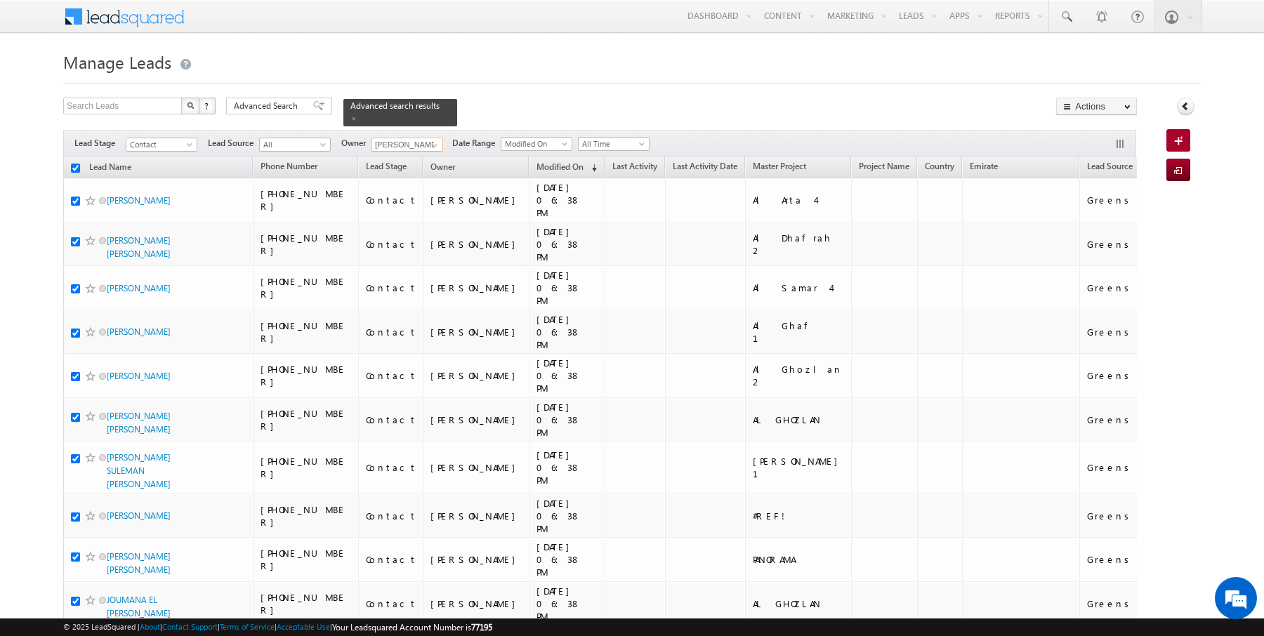
checkbox input "true"
click at [1100, 228] on link "Change Owner" at bounding box center [1096, 227] width 79 height 17
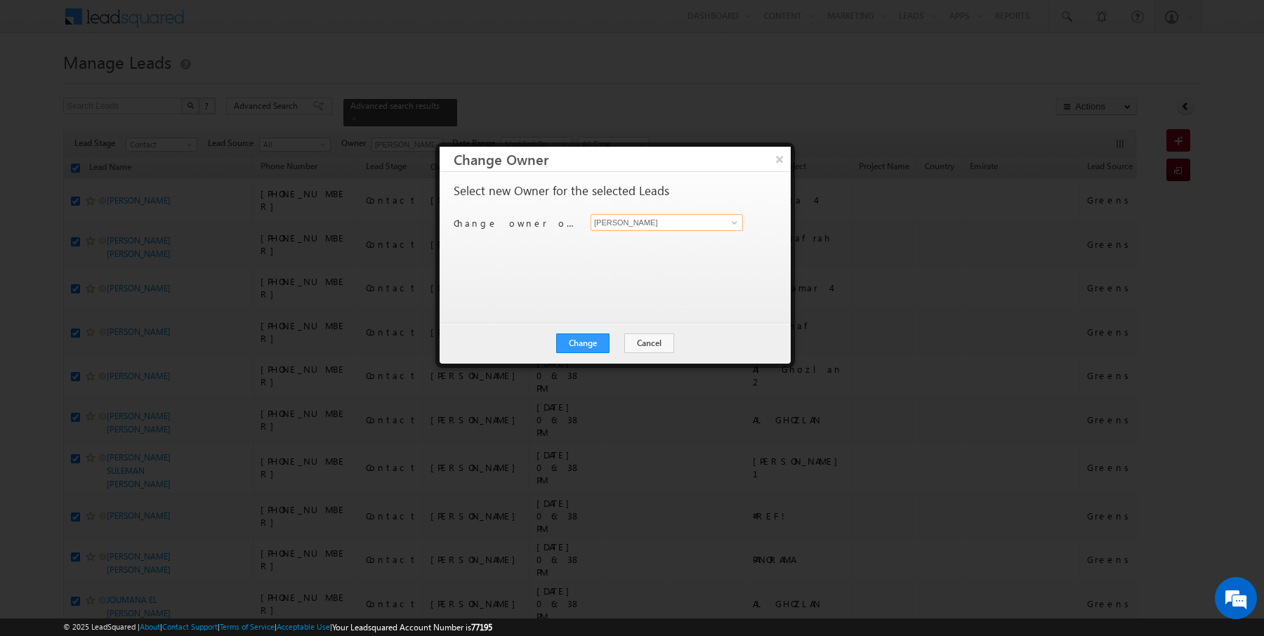
click at [675, 221] on input "[PERSON_NAME]" at bounding box center [667, 222] width 152 height 17
type input "Anuj Upadhyay"
click at [581, 336] on button "Change" at bounding box center [582, 344] width 53 height 20
click at [617, 343] on button "Close" at bounding box center [617, 344] width 45 height 20
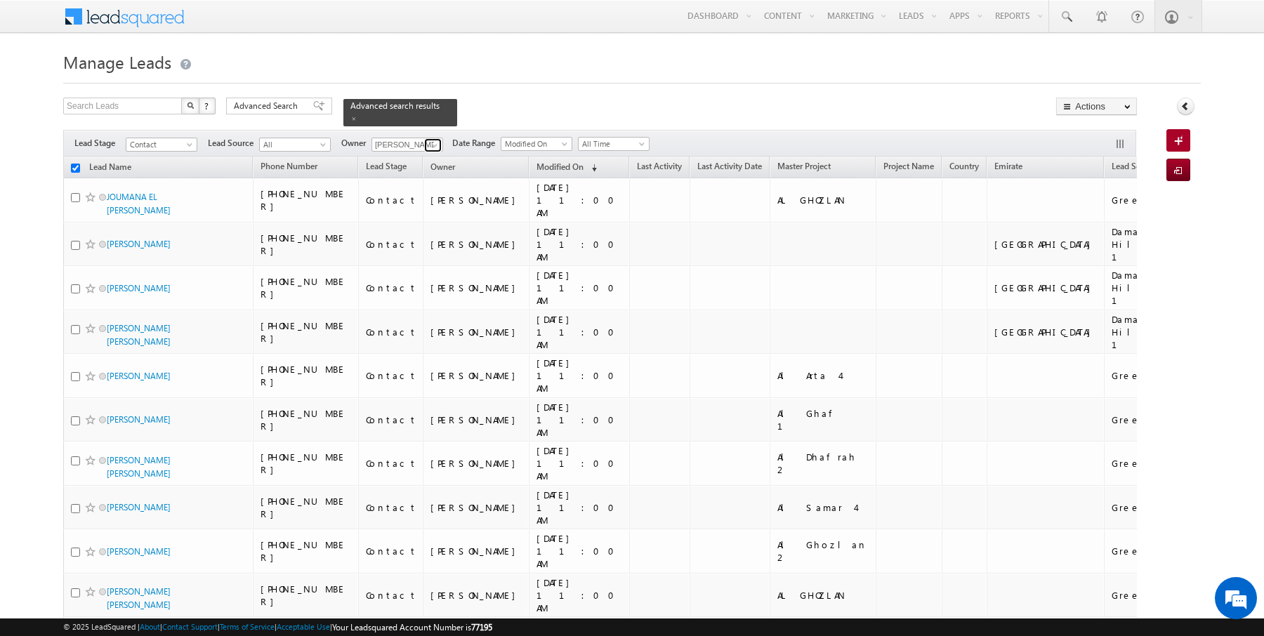
checkbox input "false"
click at [435, 142] on span at bounding box center [434, 145] width 11 height 11
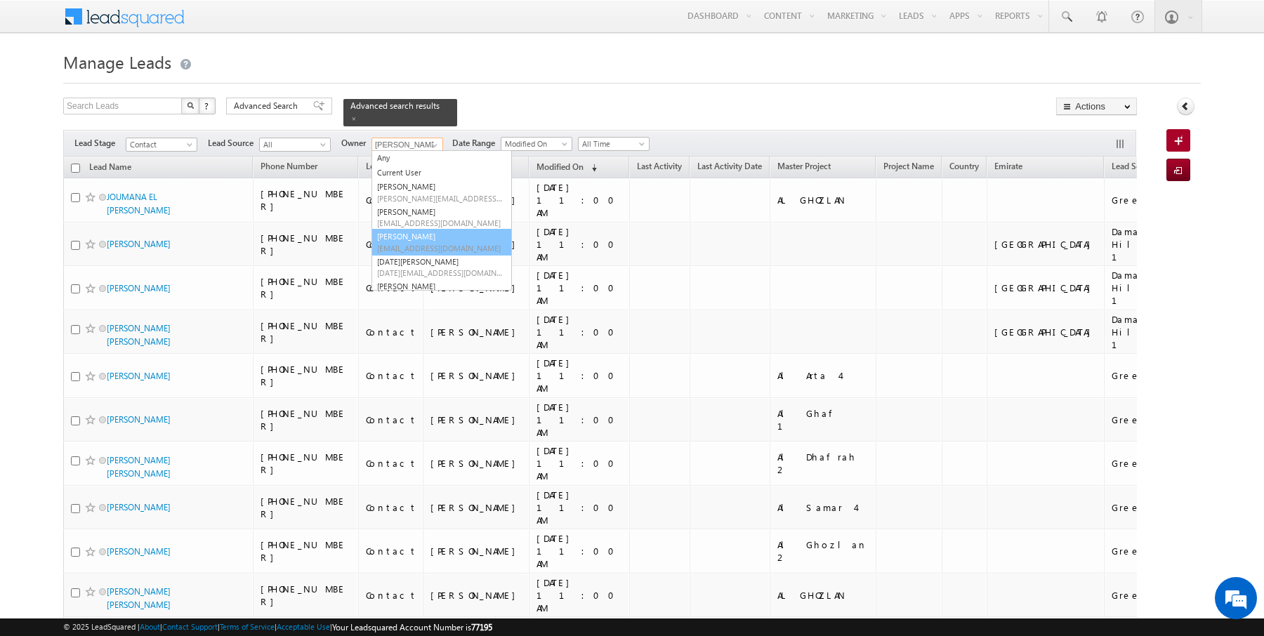
type input "Janamjay Sharma"
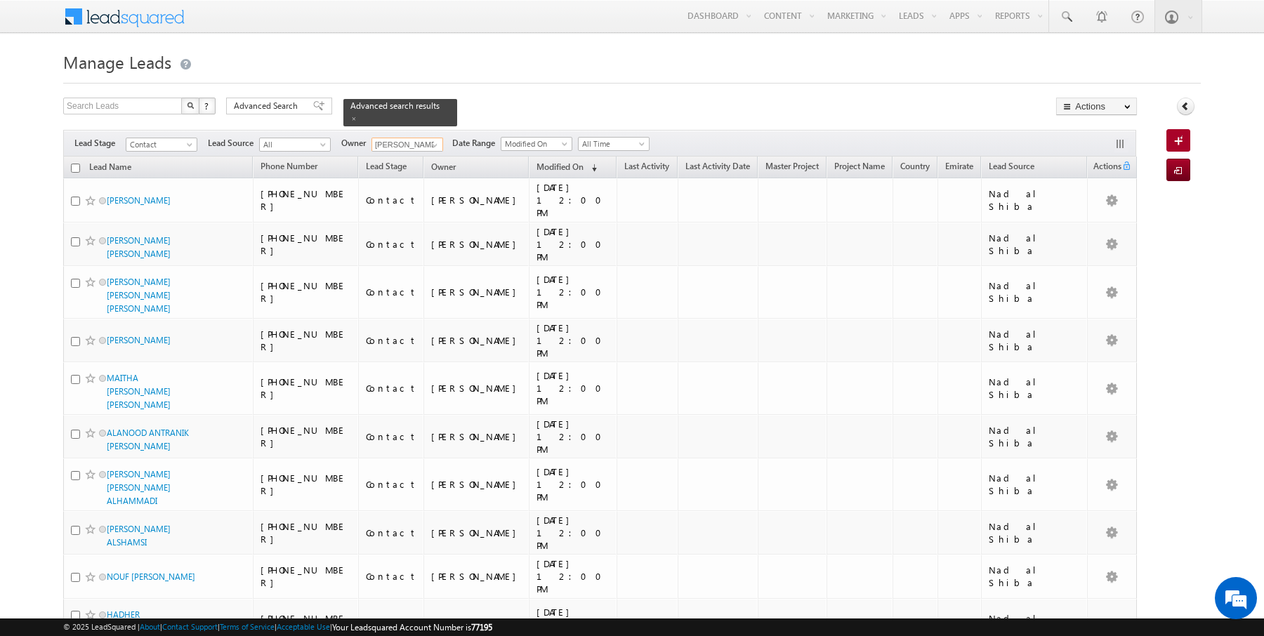
click at [74, 164] on input "checkbox" at bounding box center [75, 168] width 9 height 9
checkbox input "true"
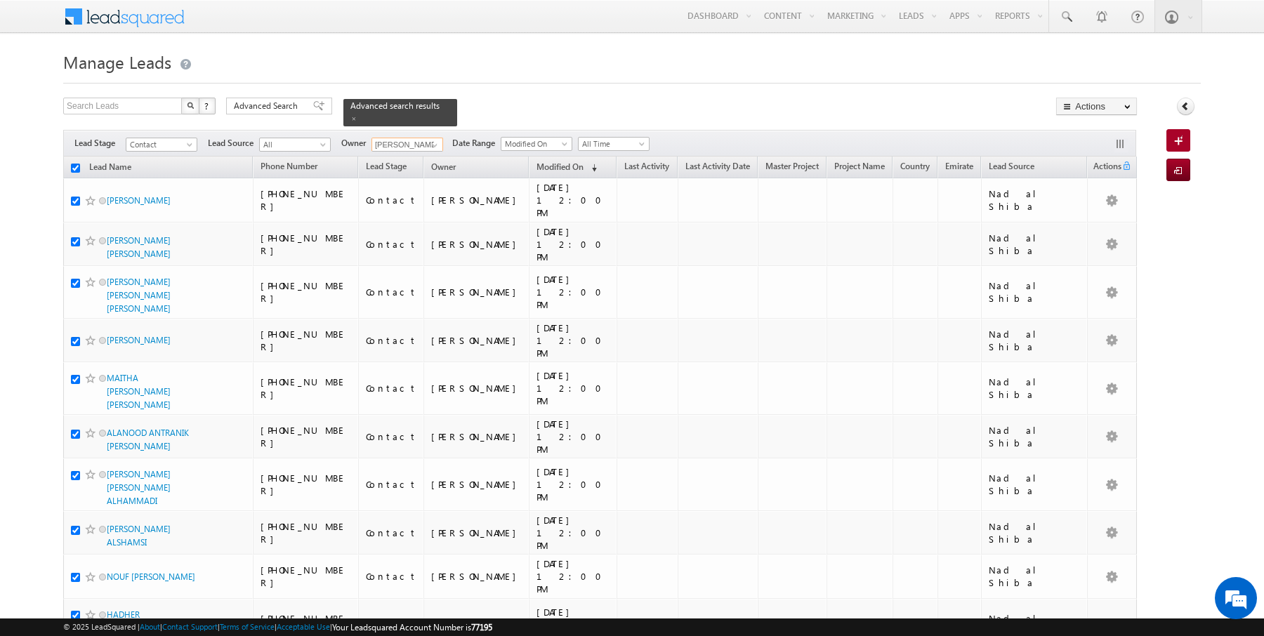
checkbox input "true"
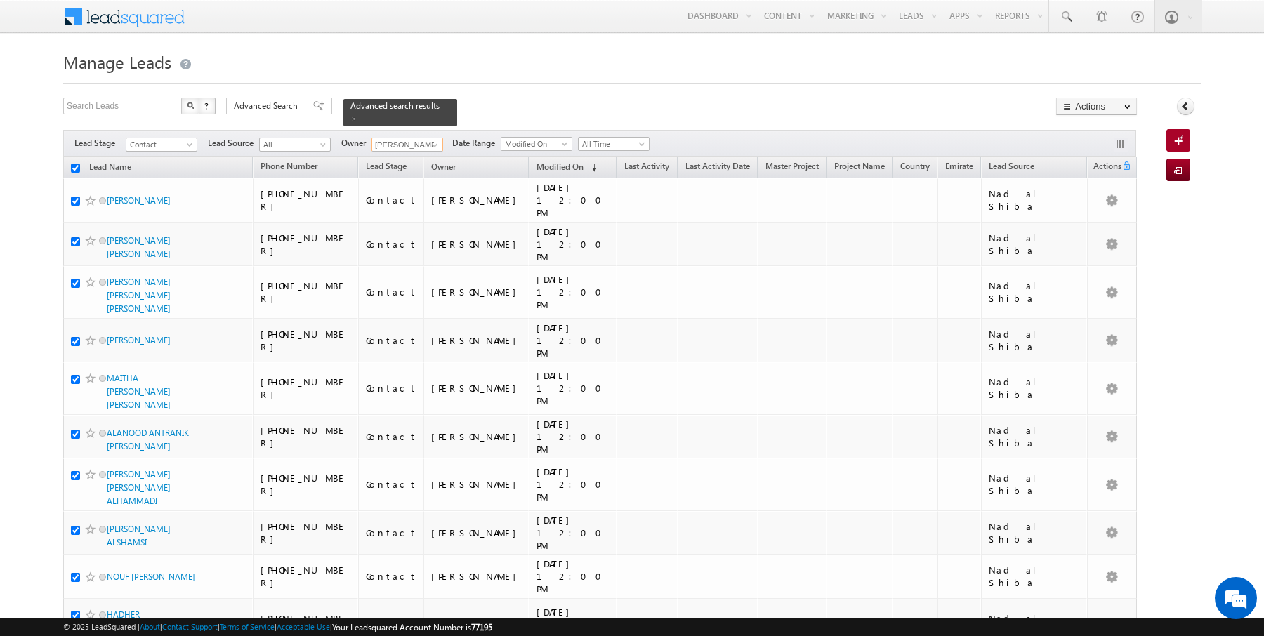
checkbox input "true"
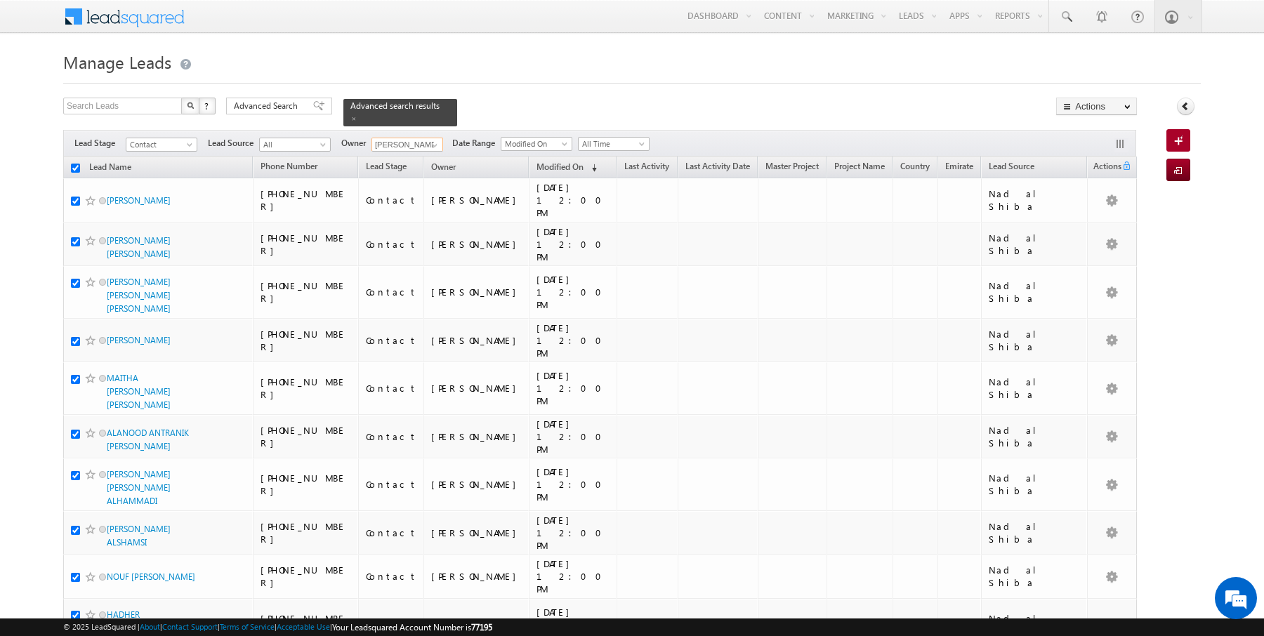
checkbox input "true"
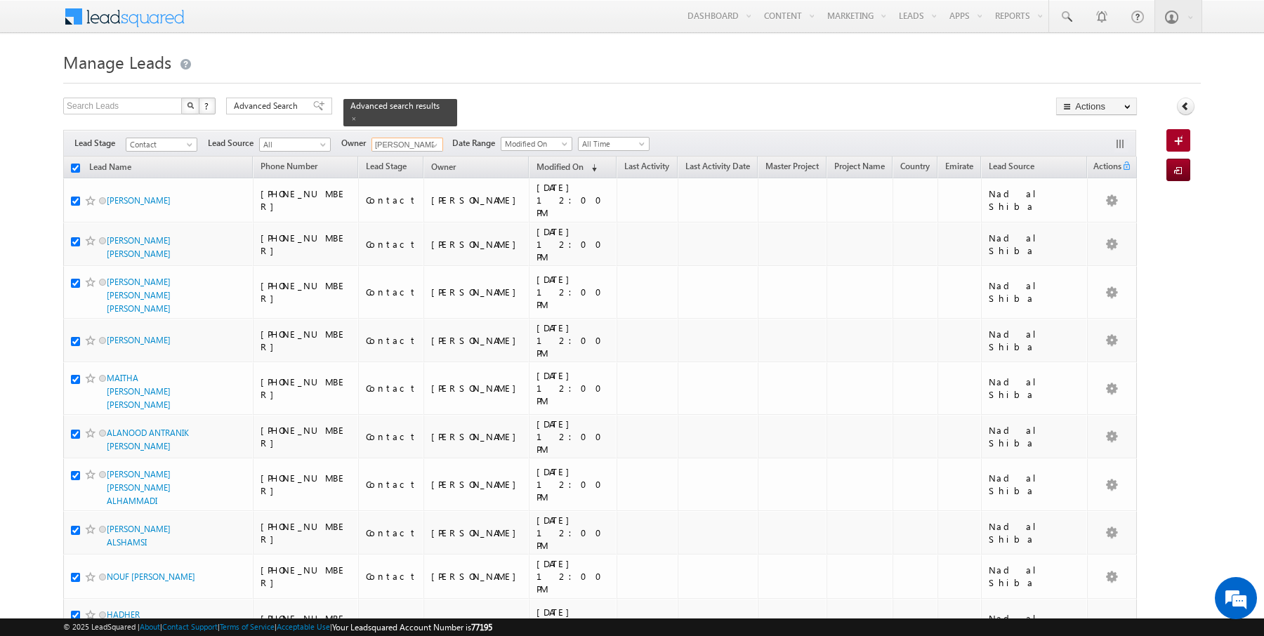
checkbox input "true"
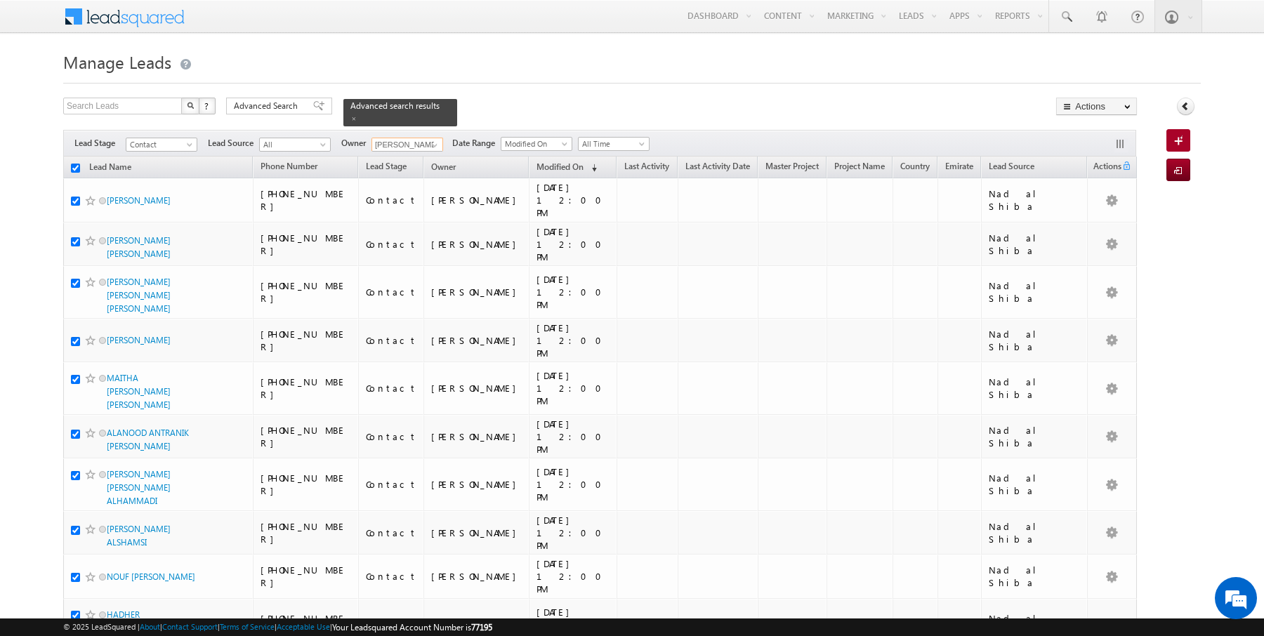
checkbox input "true"
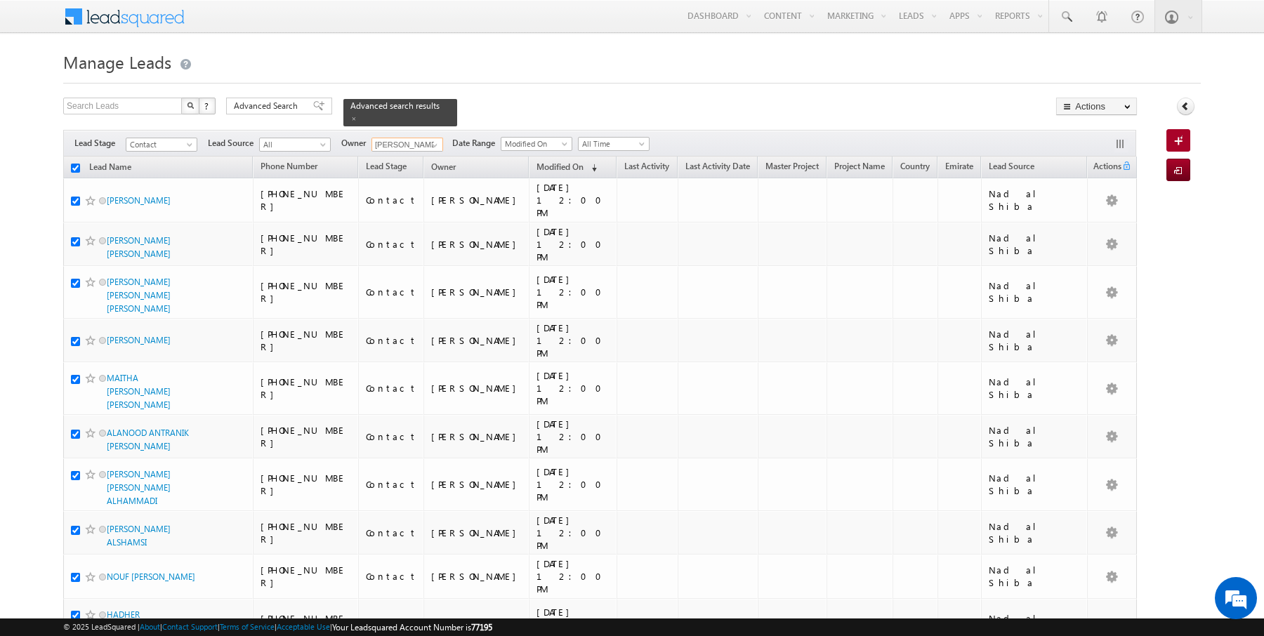
checkbox input "true"
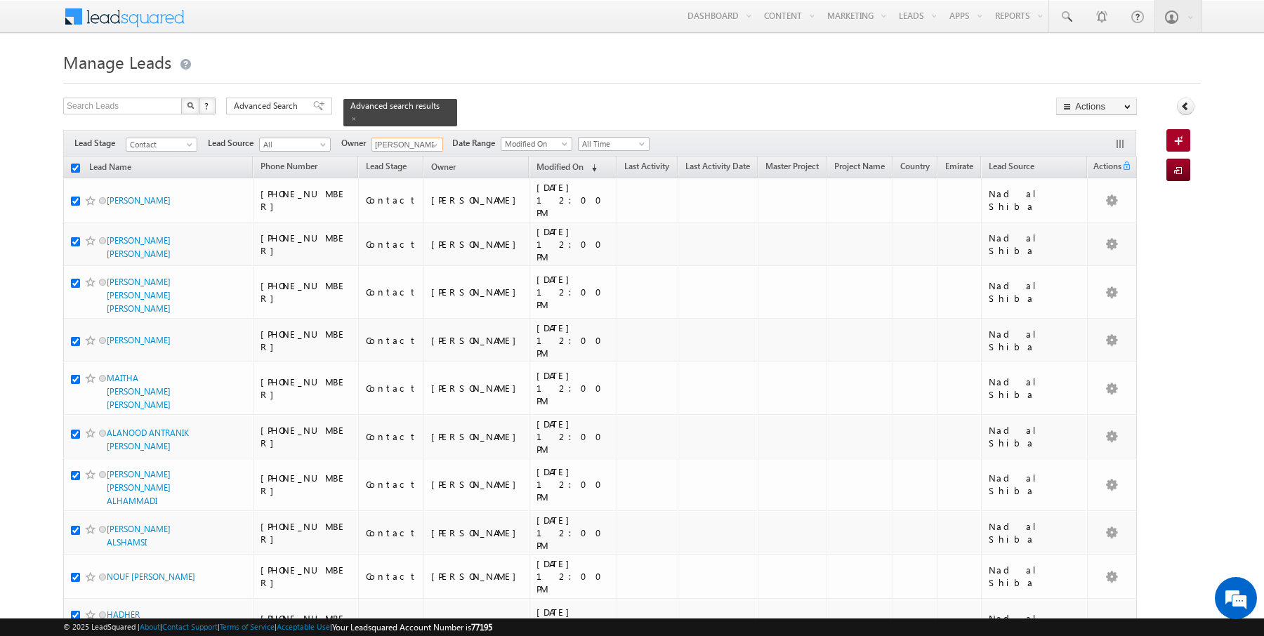
checkbox input "true"
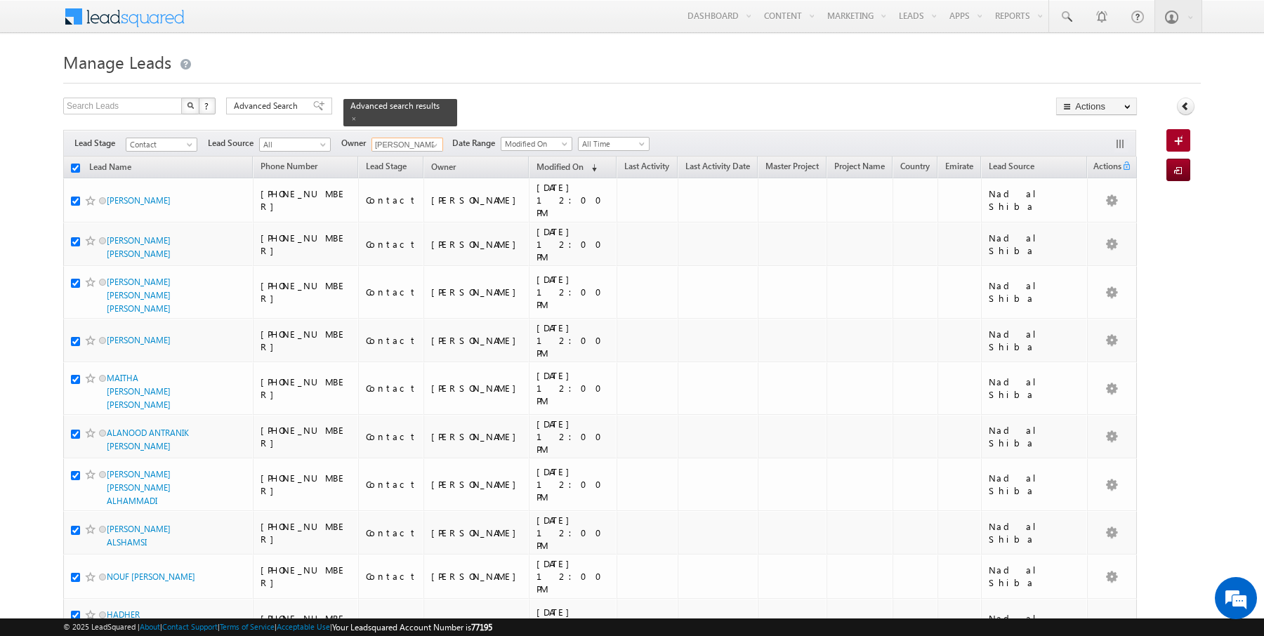
checkbox input "true"
click at [1108, 230] on link "Change Owner" at bounding box center [1096, 227] width 79 height 17
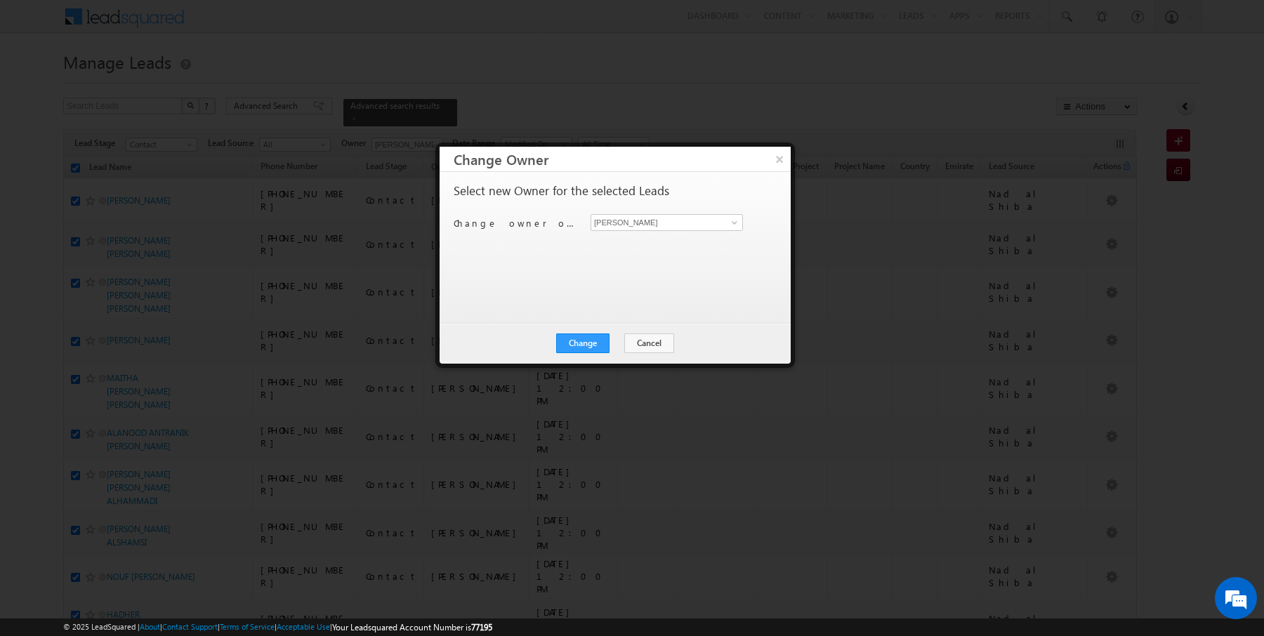
click at [697, 211] on div "Select new Owner for the selected Leads Change owner of 41 leads to Rajender Ra…" at bounding box center [614, 241] width 320 height 112
click at [678, 221] on input "[PERSON_NAME]" at bounding box center [667, 222] width 152 height 17
type input "Janamjay Sharma"
click at [590, 347] on button "Change" at bounding box center [582, 344] width 53 height 20
click at [617, 340] on button "Close" at bounding box center [617, 344] width 45 height 20
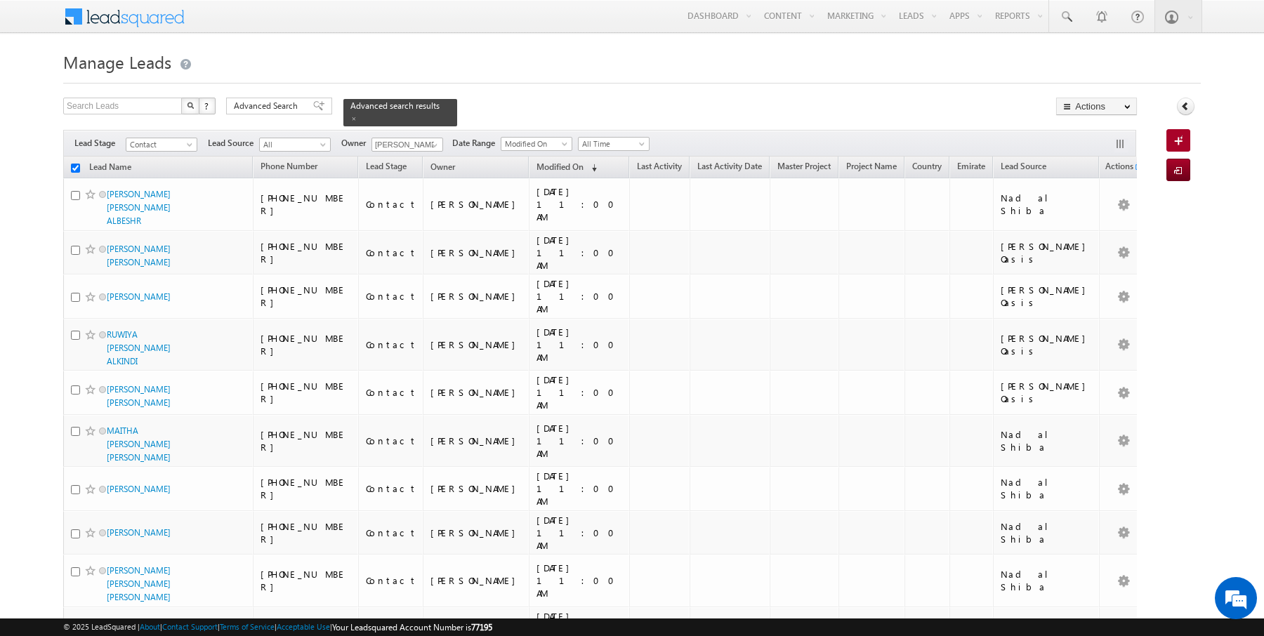
checkbox input "false"
click at [428, 138] on link at bounding box center [433, 145] width 18 height 14
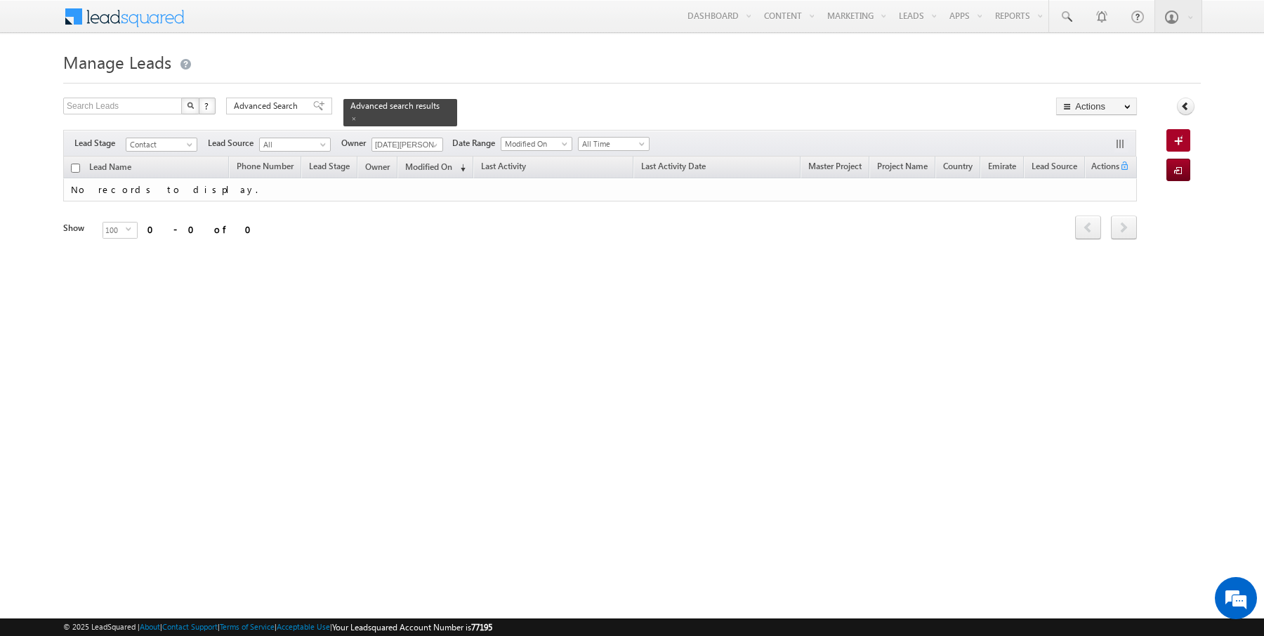
click at [487, 83] on div at bounding box center [632, 78] width 1138 height 9
click at [431, 145] on span at bounding box center [434, 145] width 11 height 11
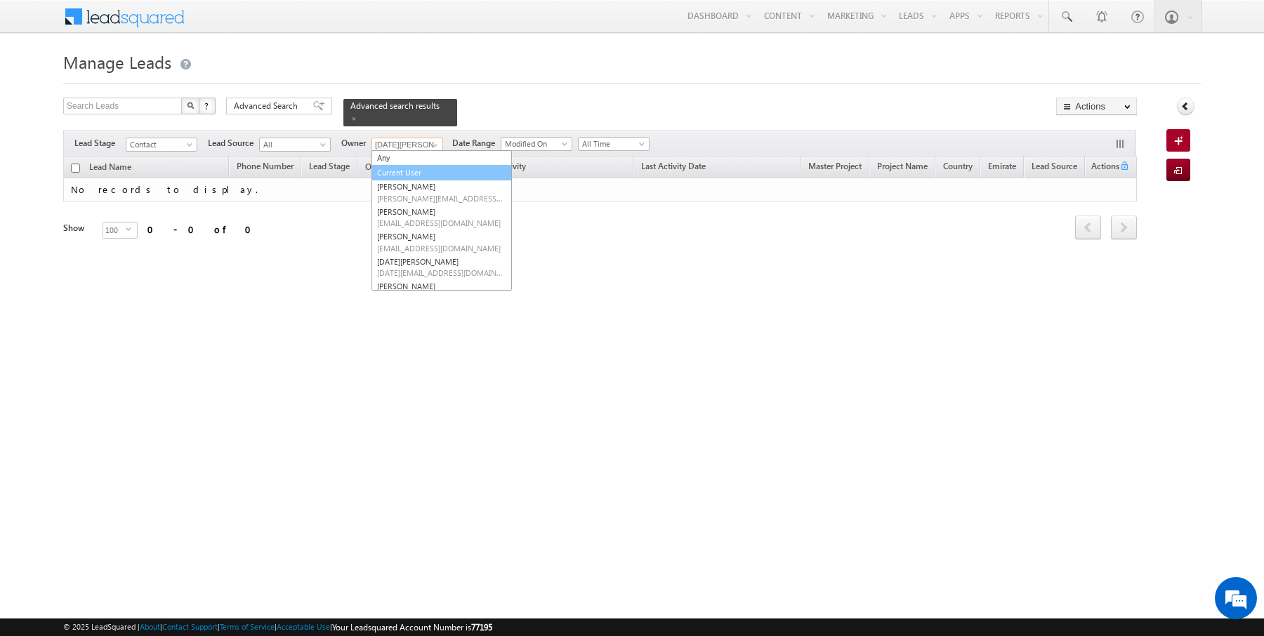
click at [402, 166] on link "Current User" at bounding box center [442, 173] width 140 height 16
type input "Current User"
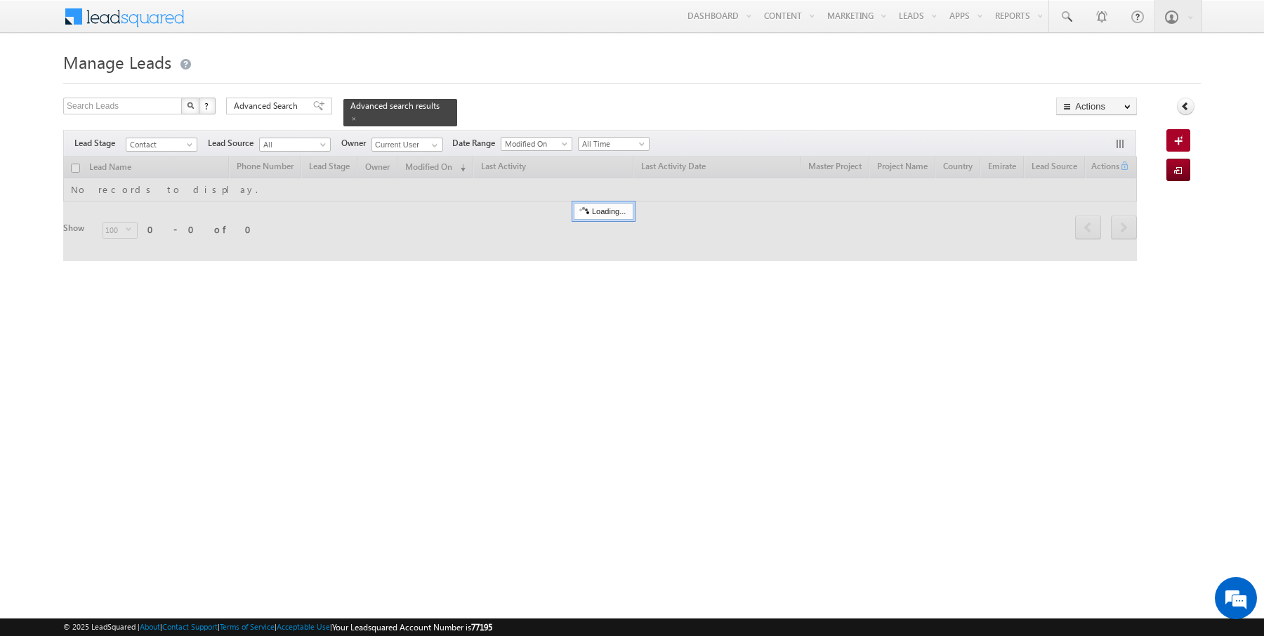
click at [476, 130] on div "Filters Lead Stage Contact Contact Lead Source All All Owner Anuj Upadhyay Any …" at bounding box center [599, 143] width 1073 height 27
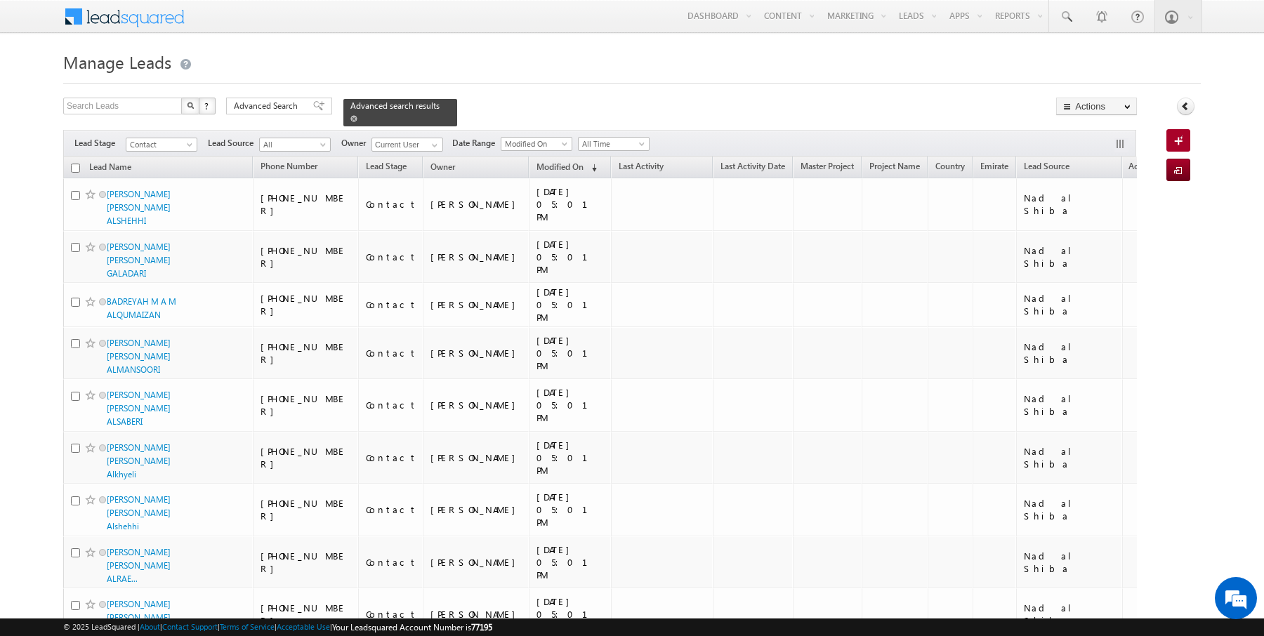
click at [350, 117] on span at bounding box center [353, 118] width 7 height 7
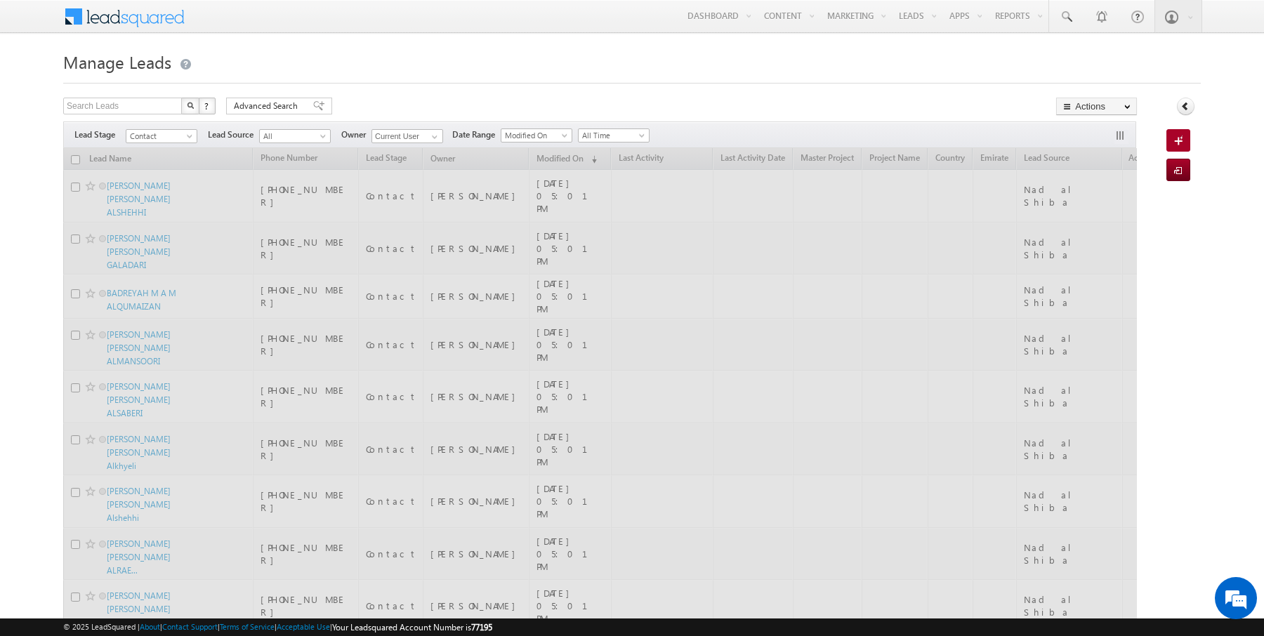
click at [398, 109] on div "Search Leads X ? 31 results found Advanced Search Advanced Search Advanced sear…" at bounding box center [600, 108] width 1074 height 20
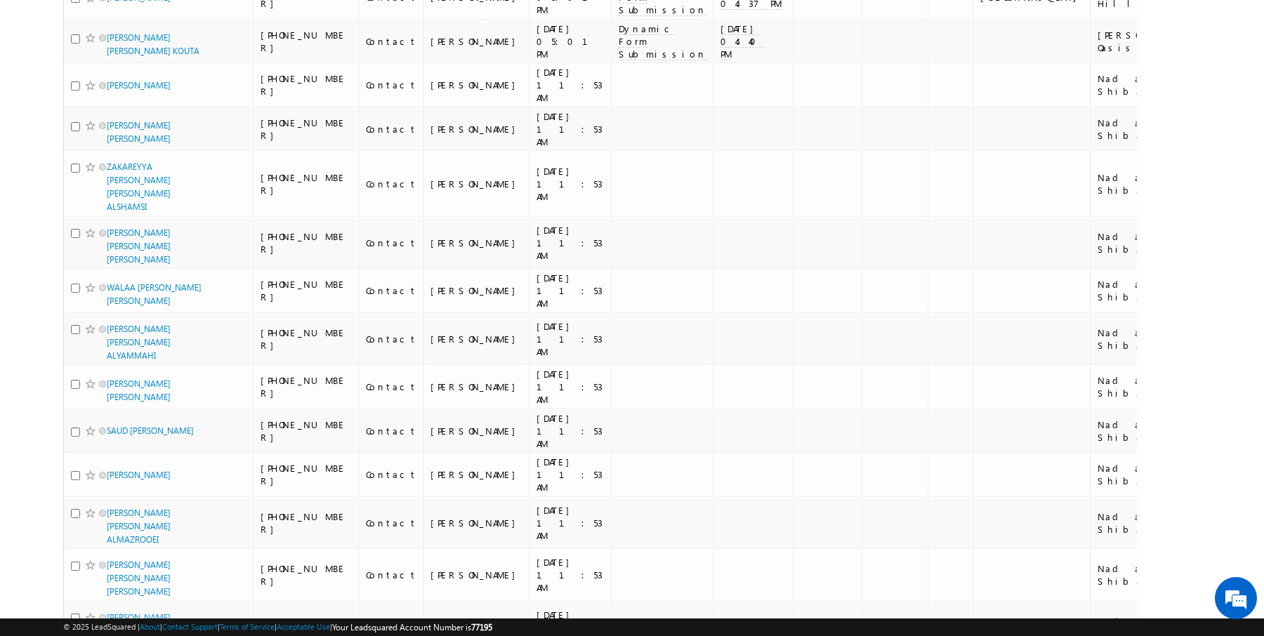
scroll to position [3360, 0]
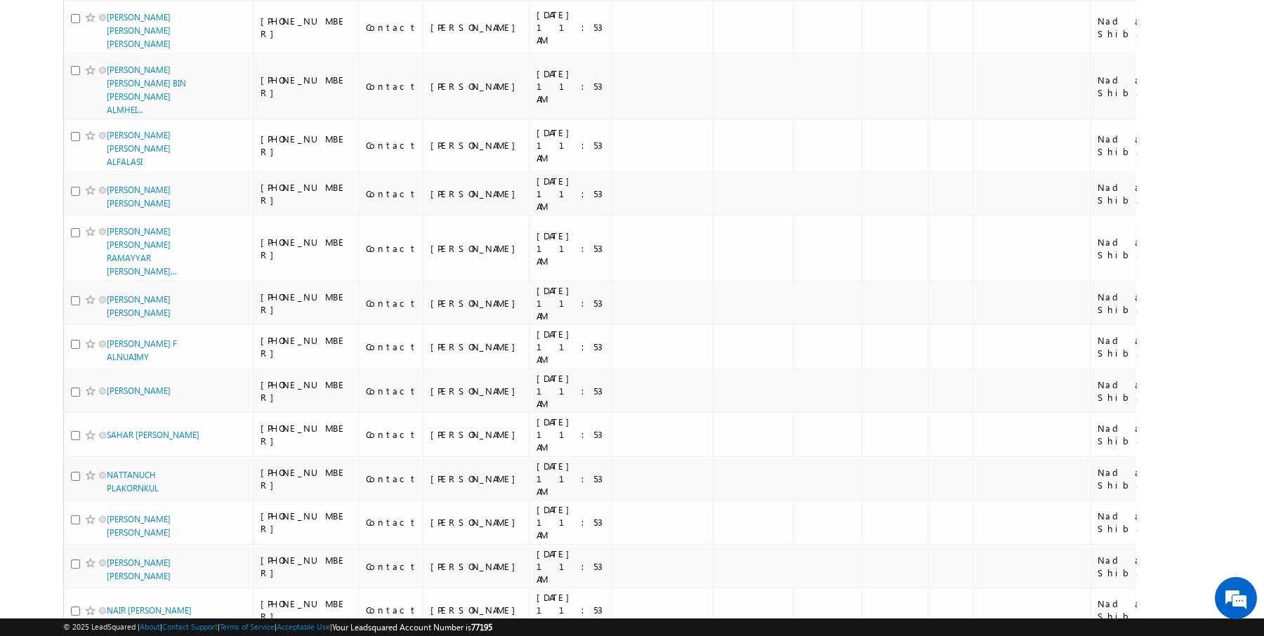
click at [110, 587] on li "25" at bounding box center [112, 583] width 34 height 14
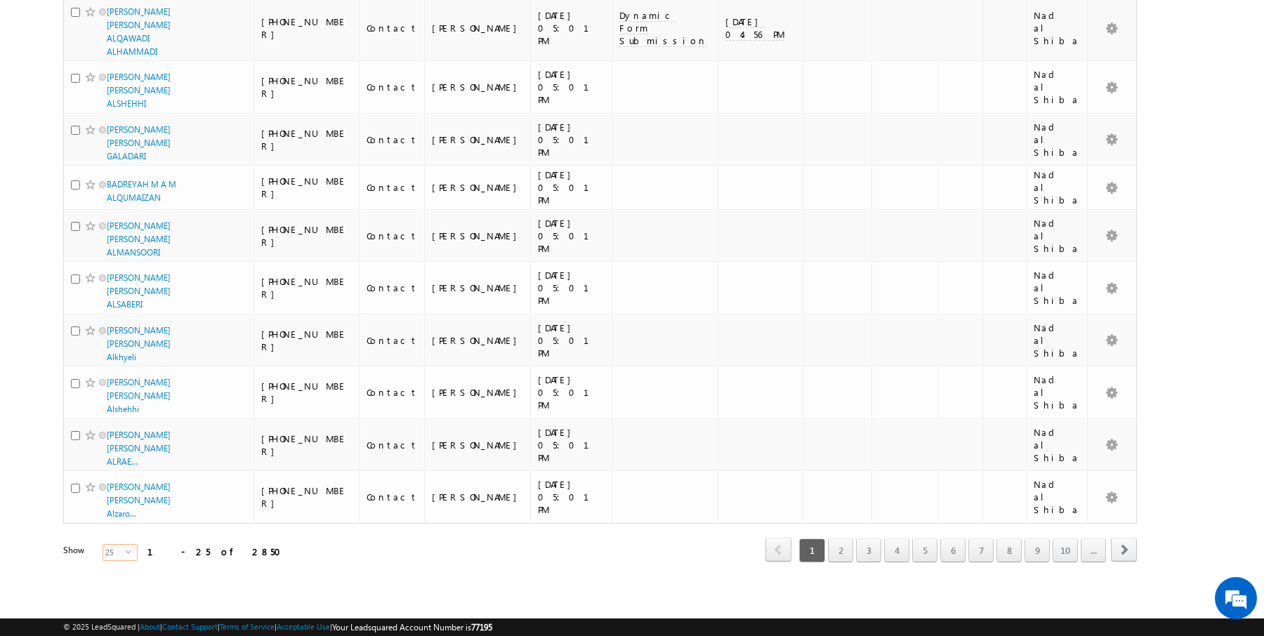
scroll to position [596, 0]
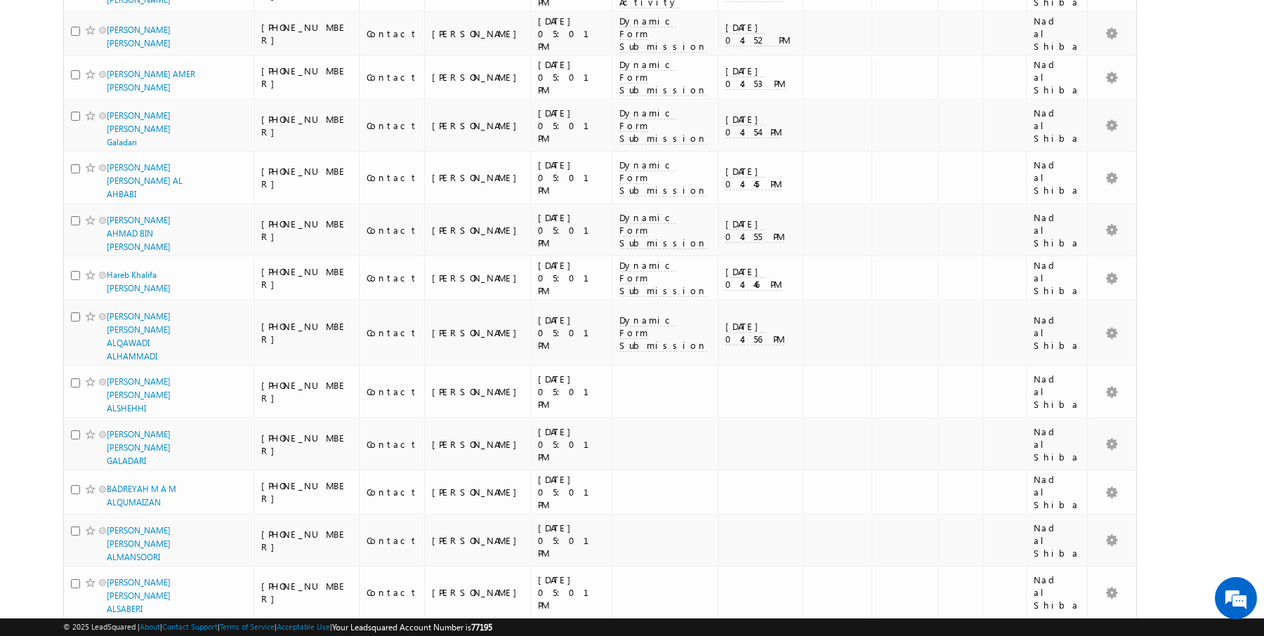
click at [109, 591] on li "50" at bounding box center [112, 596] width 34 height 14
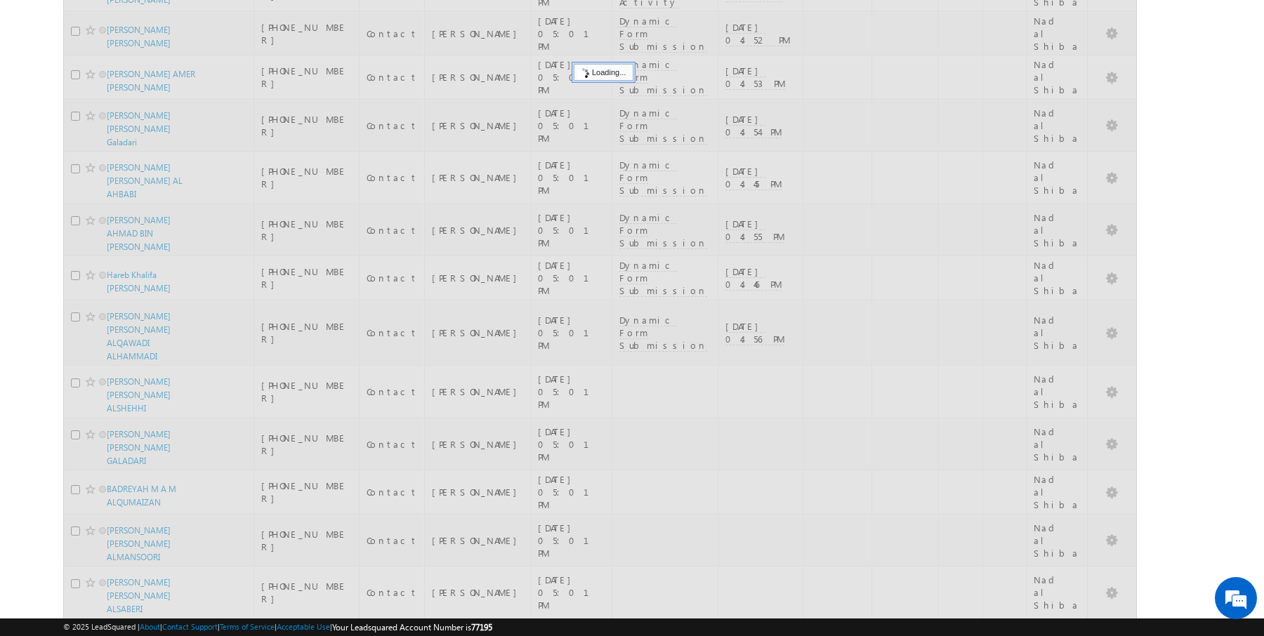
click at [42, 353] on body "Menu Rajender Rautela rajen der.r autel a@ind globa l.ae obal." at bounding box center [632, 155] width 1264 height 1502
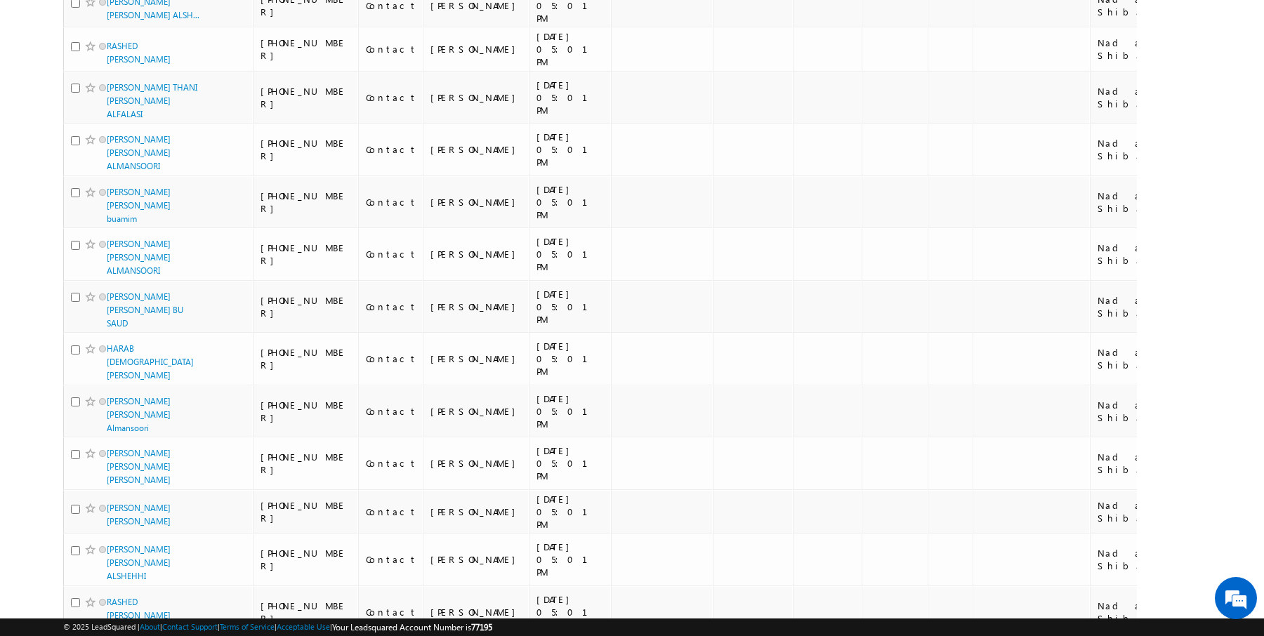
scroll to position [549, 0]
